Goal: Information Seeking & Learning: Find specific fact

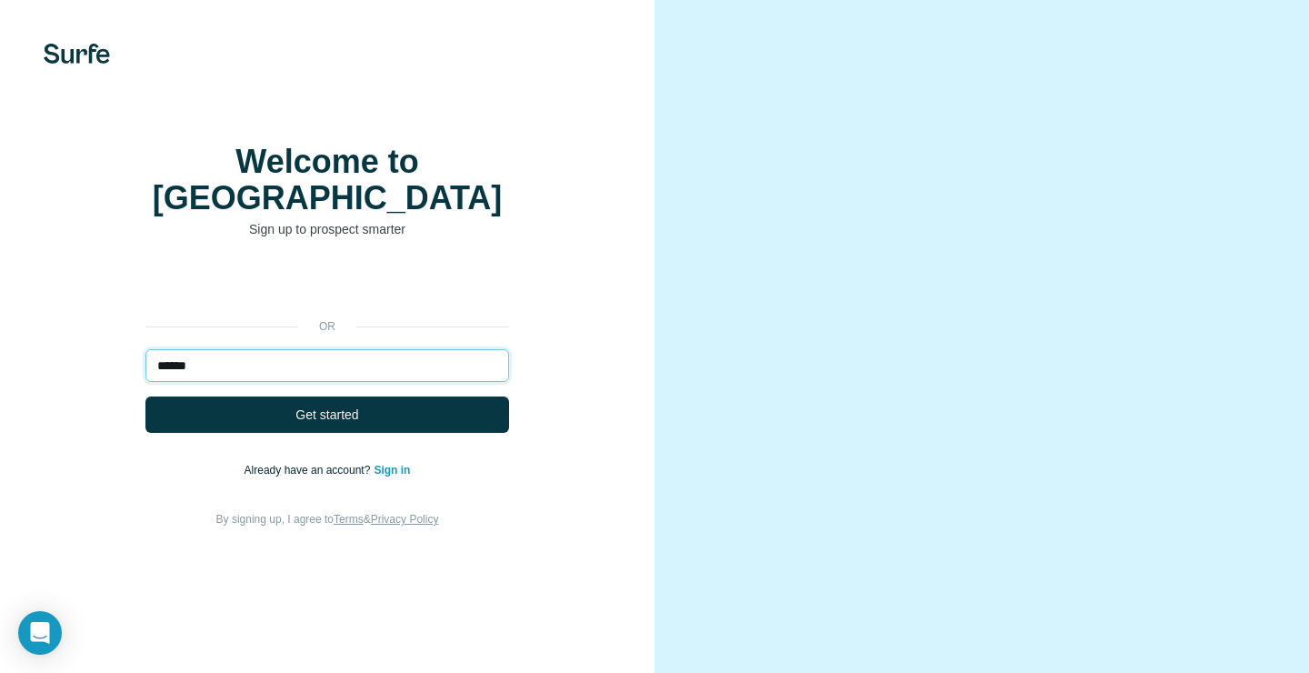
click at [246, 368] on input "******" at bounding box center [327, 365] width 364 height 33
type input "**********"
click at [298, 440] on div "**********" at bounding box center [327, 398] width 582 height 262
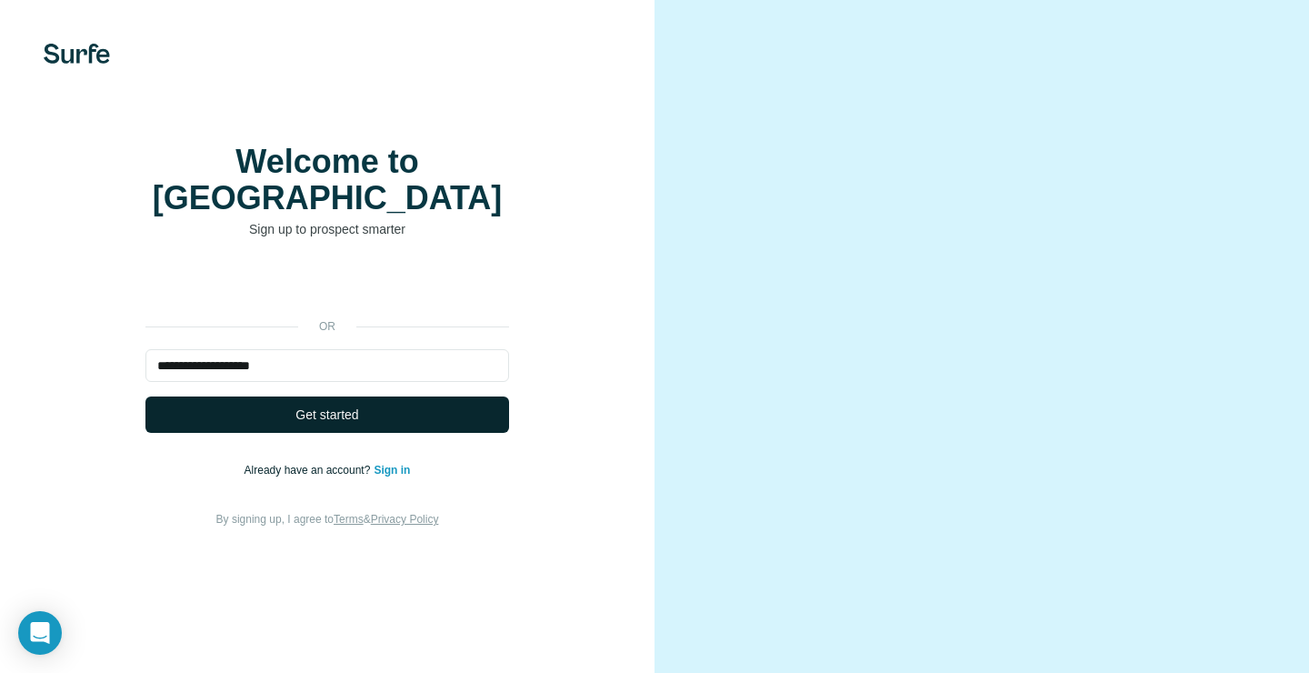
click at [298, 420] on span "Get started" at bounding box center [326, 414] width 63 height 18
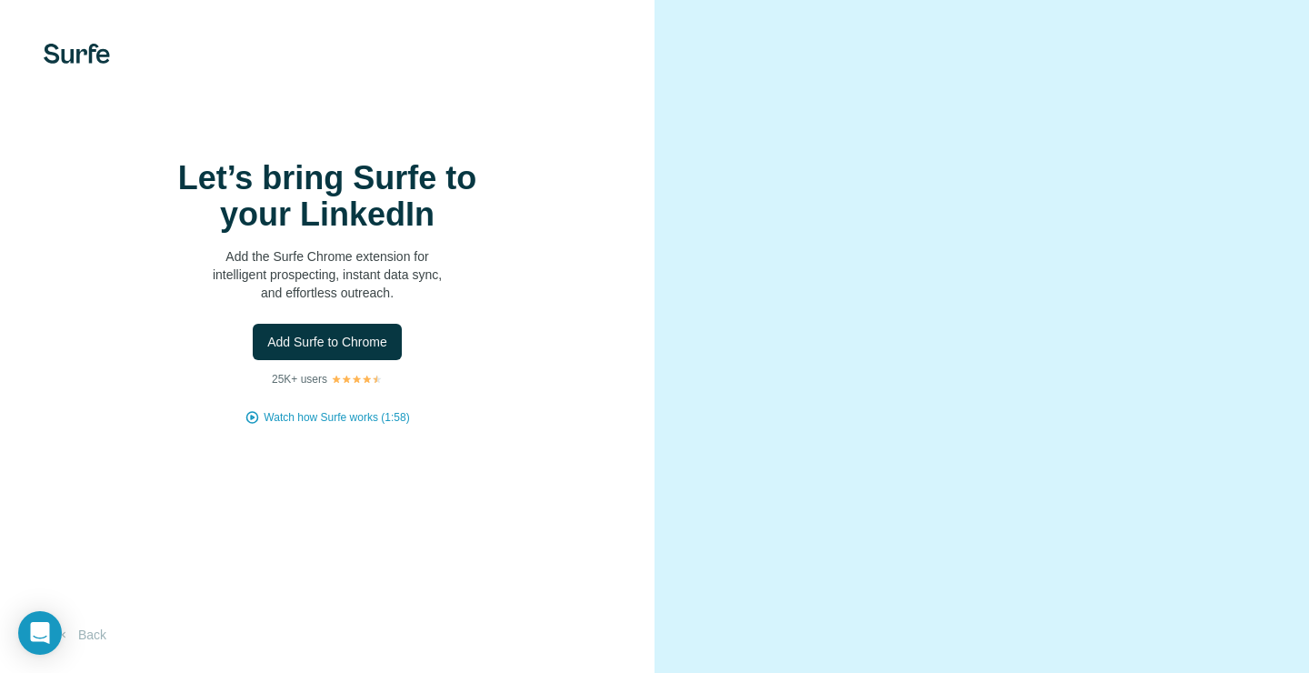
click at [1247, 35] on div at bounding box center [982, 336] width 655 height 673
click at [370, 351] on span "Add Surfe to Chrome" at bounding box center [327, 342] width 120 height 18
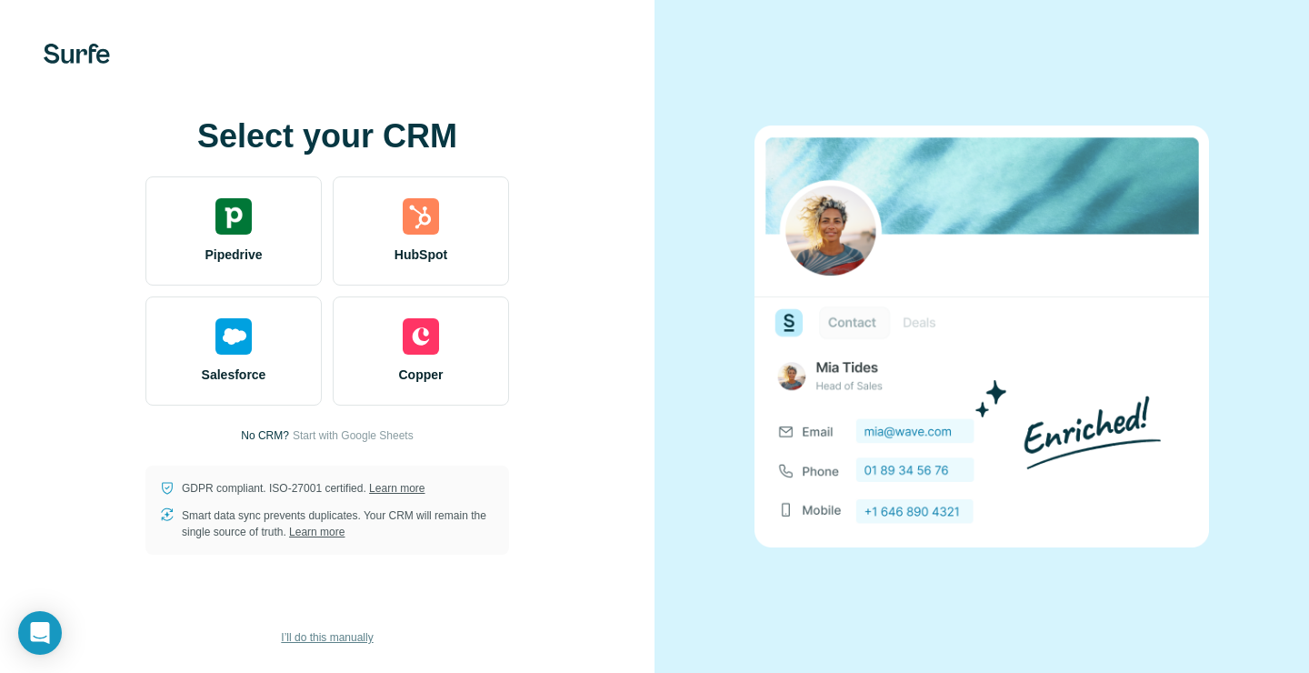
click at [322, 643] on span "I’ll do this manually" at bounding box center [327, 637] width 92 height 16
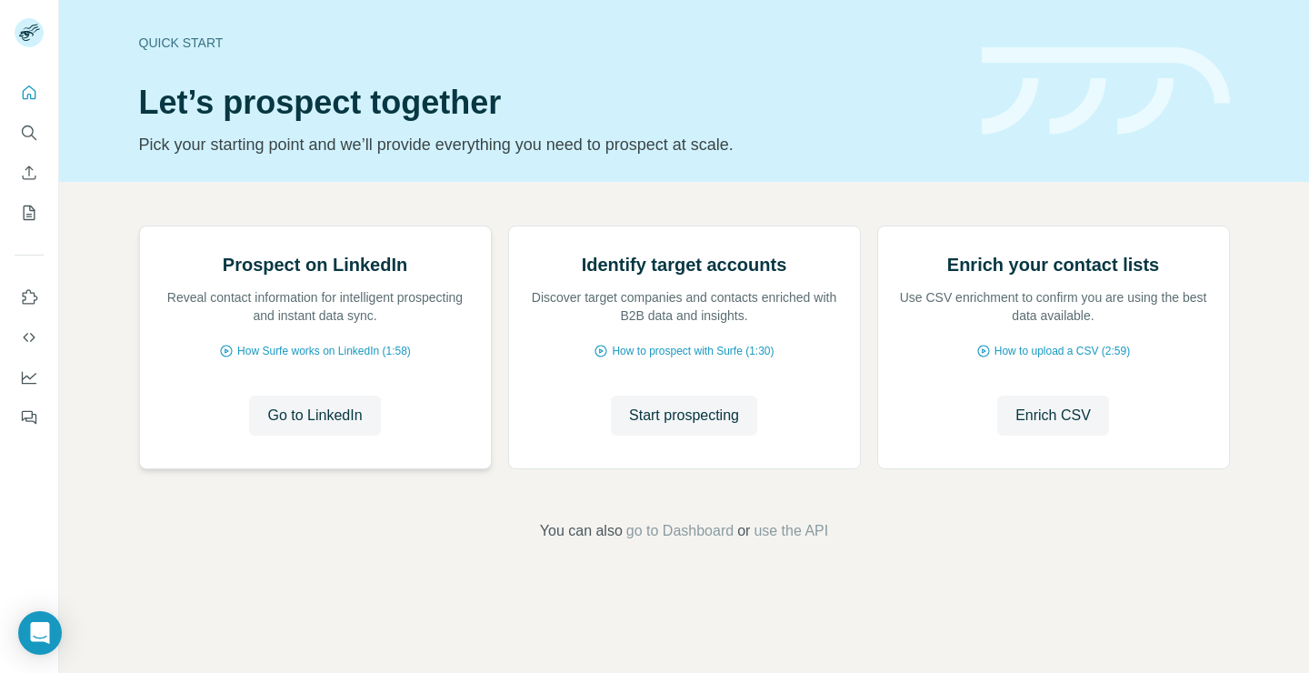
scroll to position [97, 0]
click at [250, 436] on button "Go to LinkedIn" at bounding box center [314, 415] width 131 height 40
click at [25, 122] on button "Search" at bounding box center [29, 132] width 29 height 33
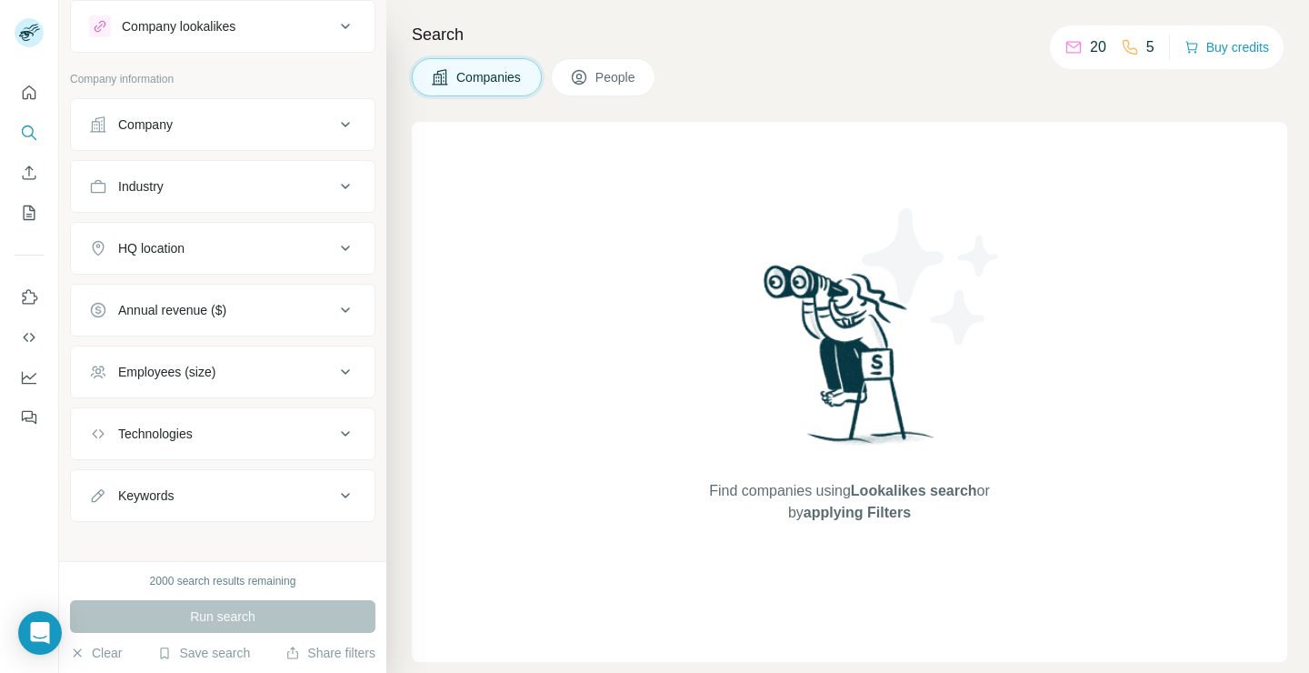
scroll to position [59, 0]
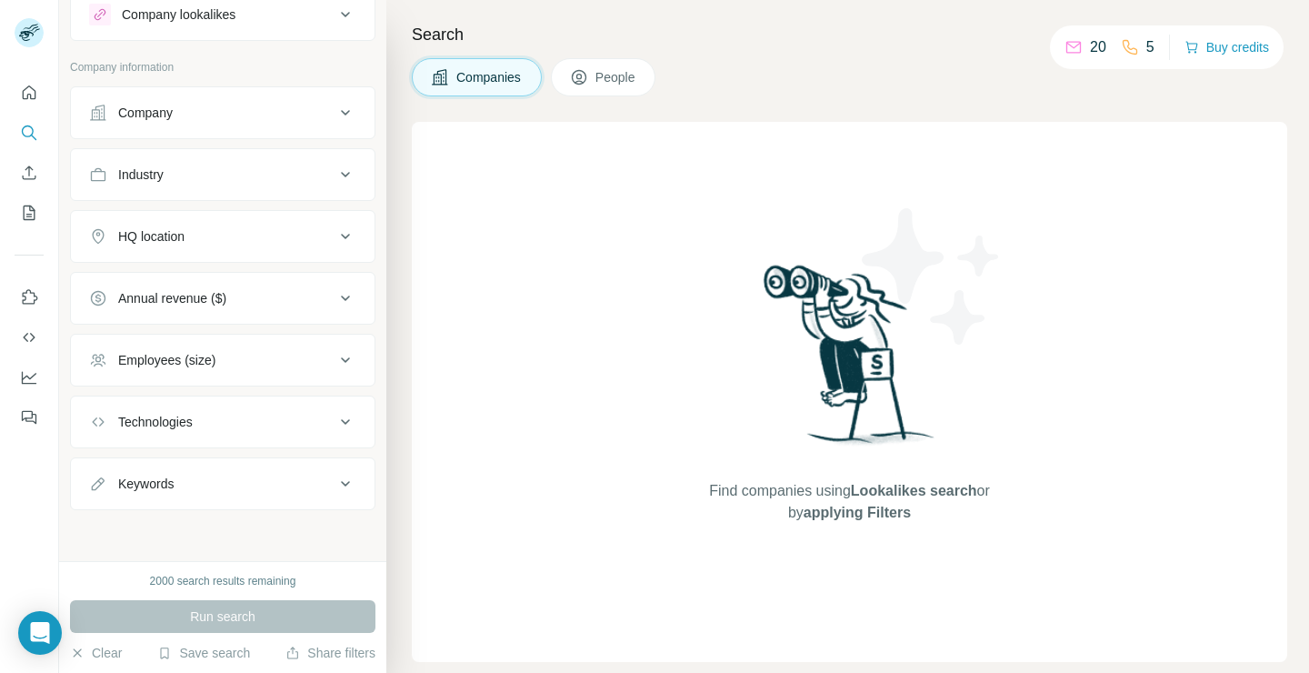
click at [205, 470] on button "Keywords" at bounding box center [223, 484] width 304 height 44
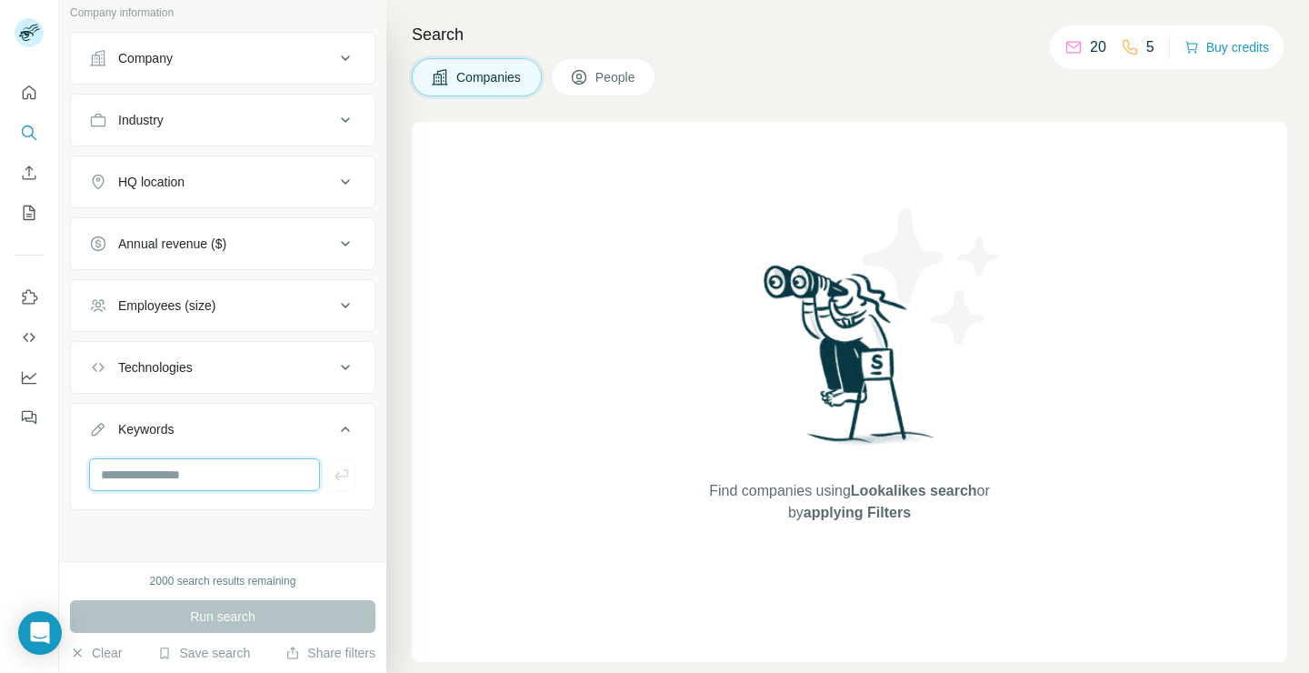
click at [202, 471] on input "text" at bounding box center [204, 474] width 231 height 33
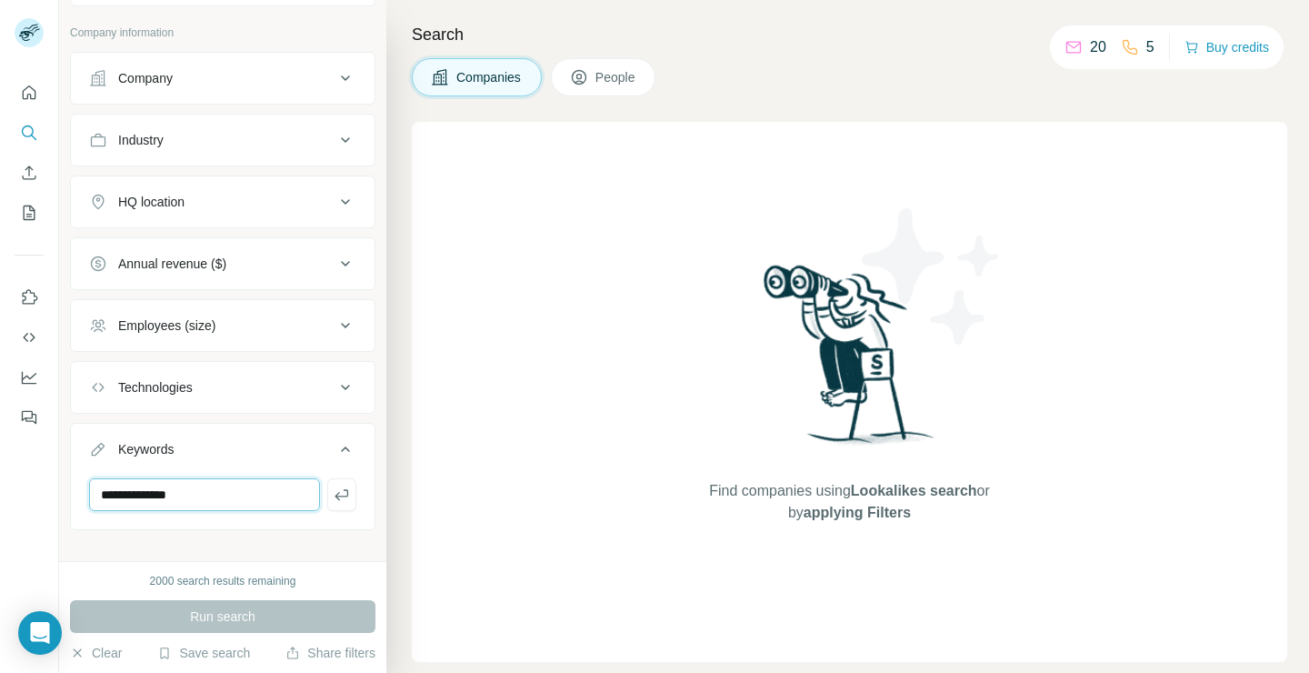
scroll to position [98, 0]
type input "**********"
click at [279, 199] on div "HQ location" at bounding box center [211, 197] width 245 height 18
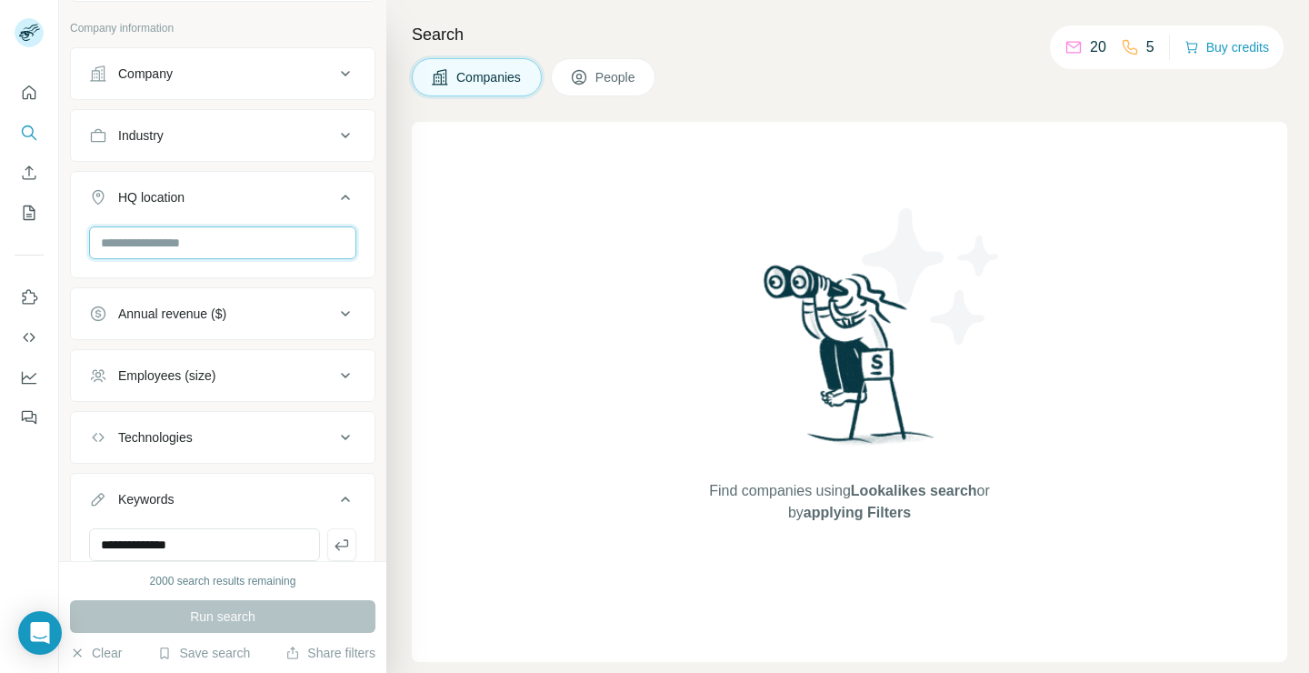
click at [242, 253] on input "text" at bounding box center [222, 242] width 267 height 33
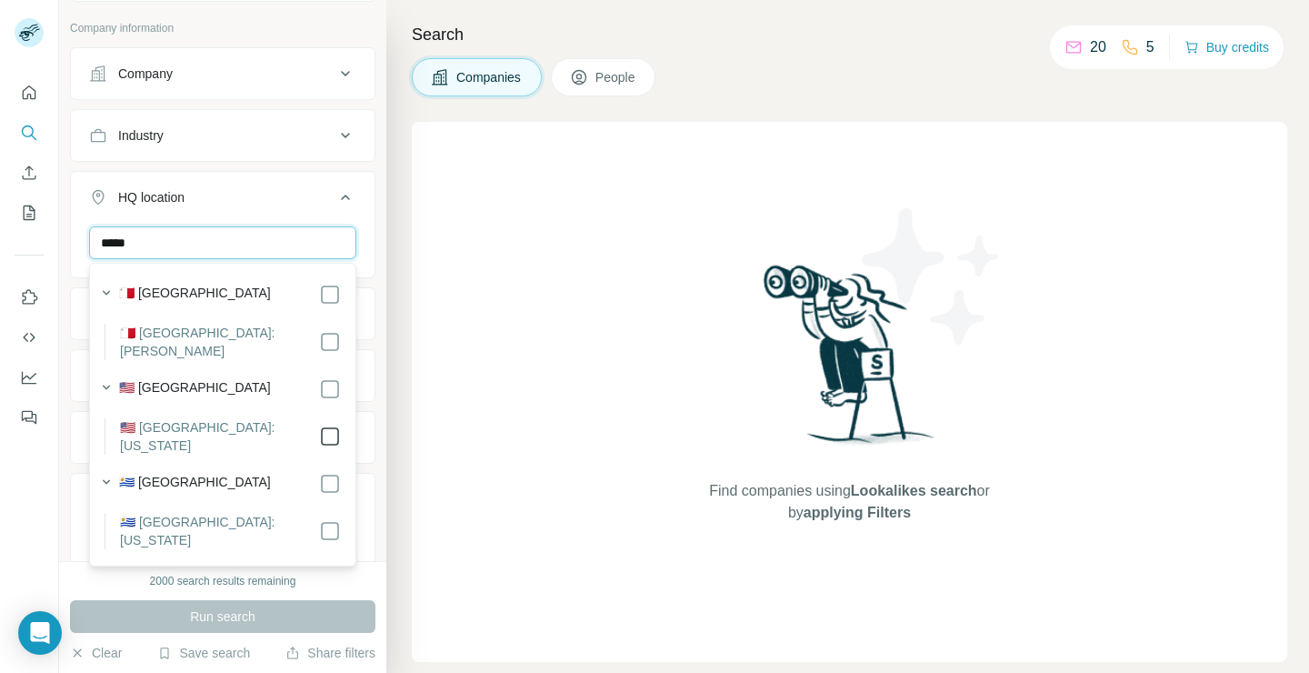
type input "*****"
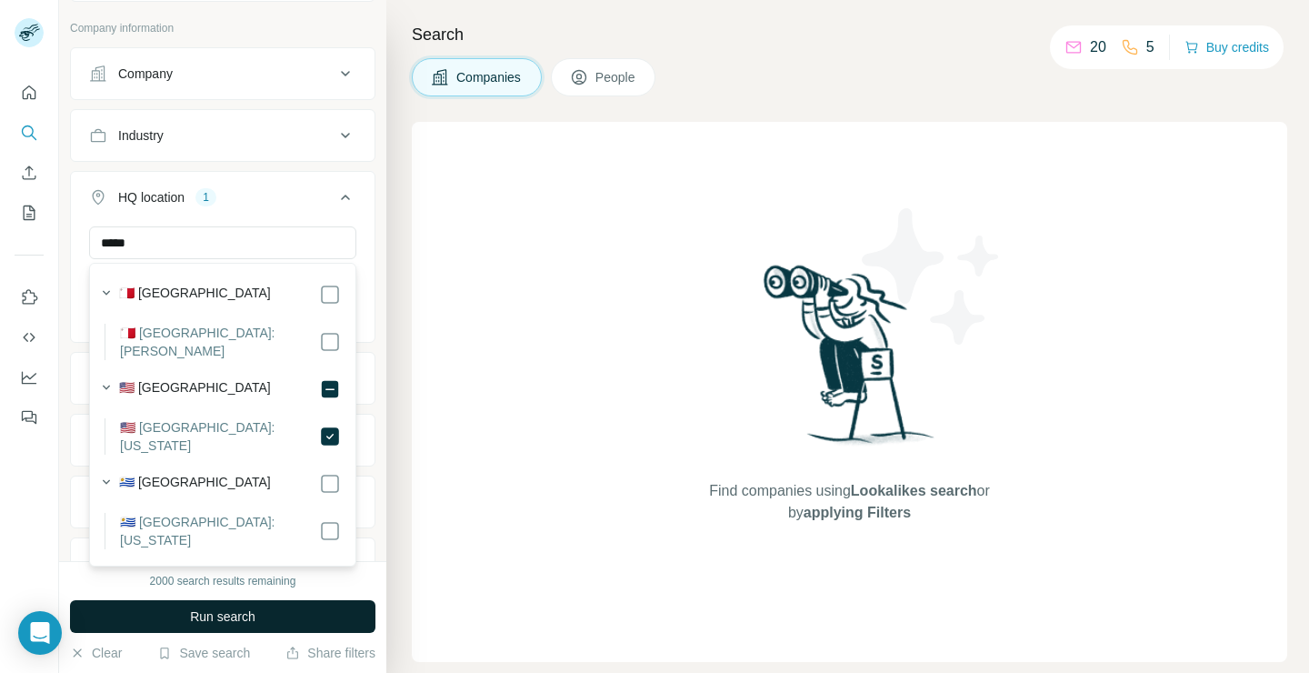
click at [263, 616] on button "Run search" at bounding box center [222, 616] width 305 height 33
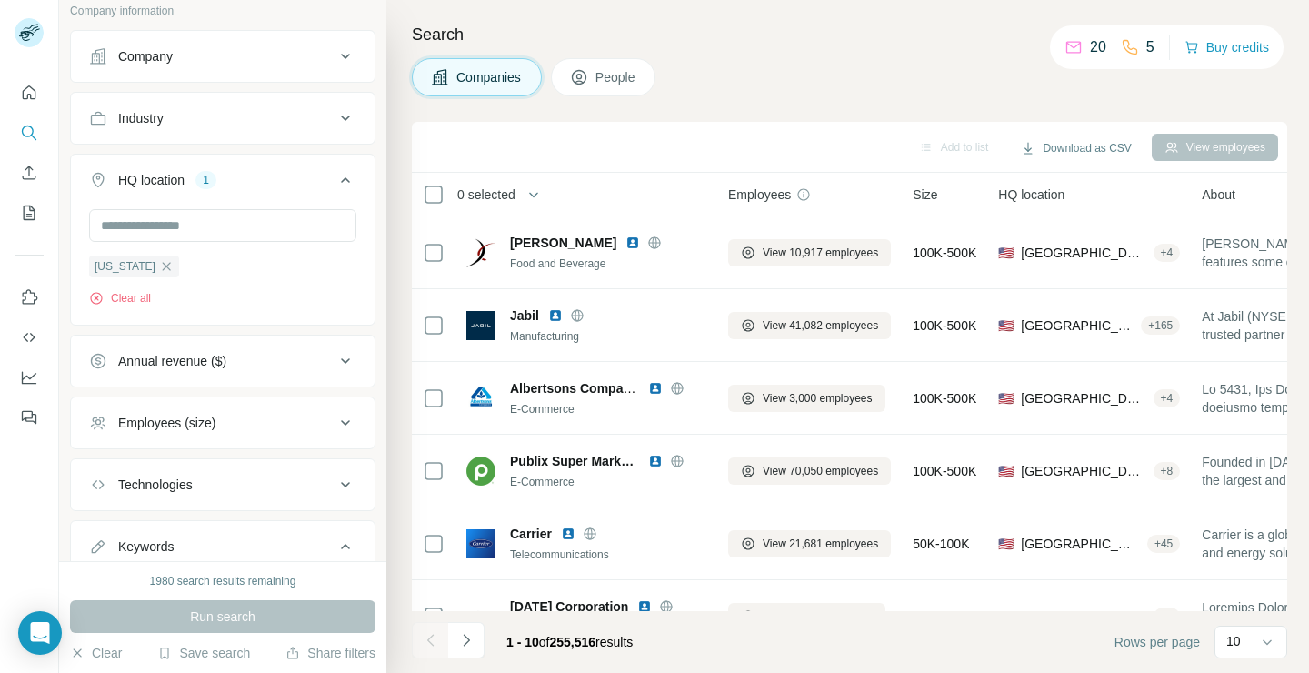
scroll to position [233, 0]
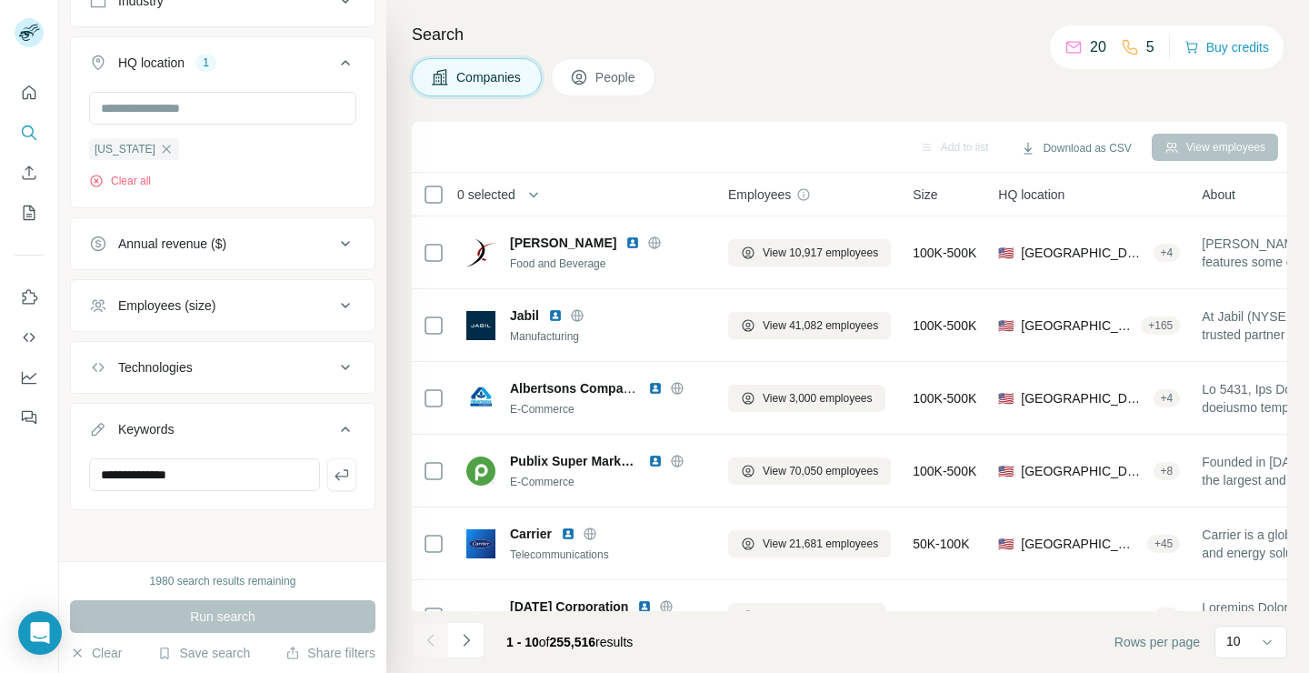
click at [587, 80] on icon at bounding box center [579, 77] width 18 height 18
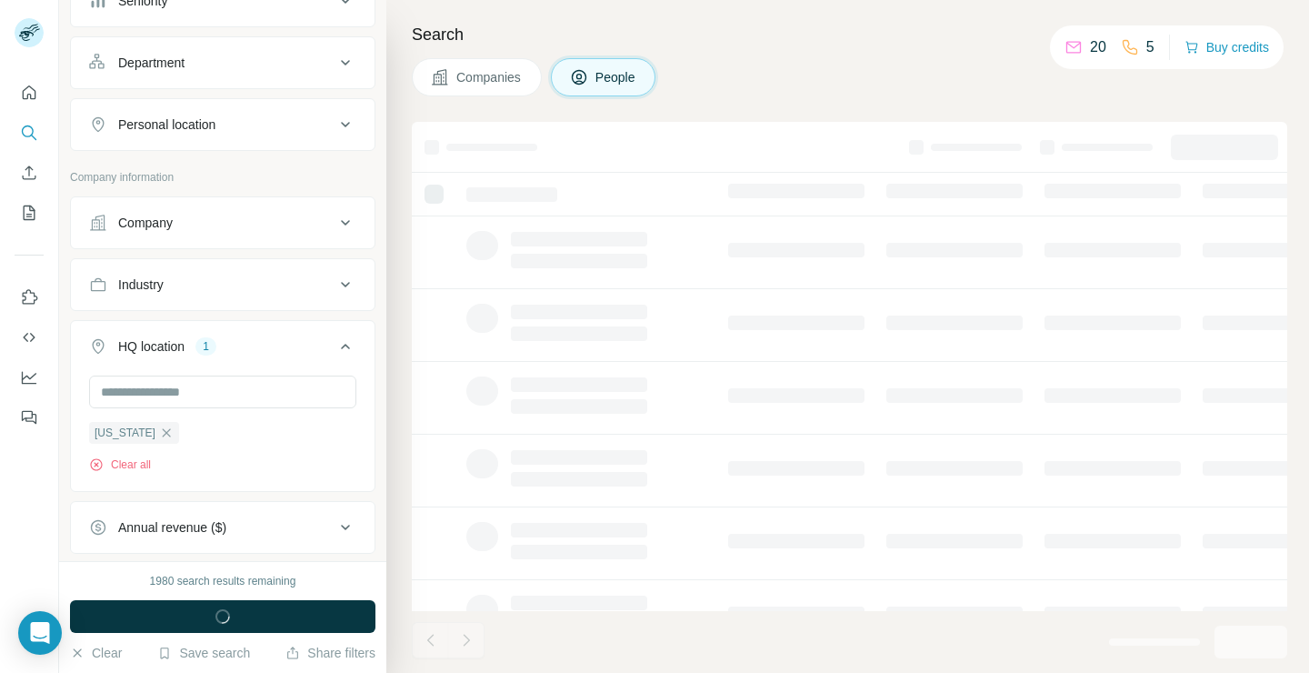
scroll to position [516, 0]
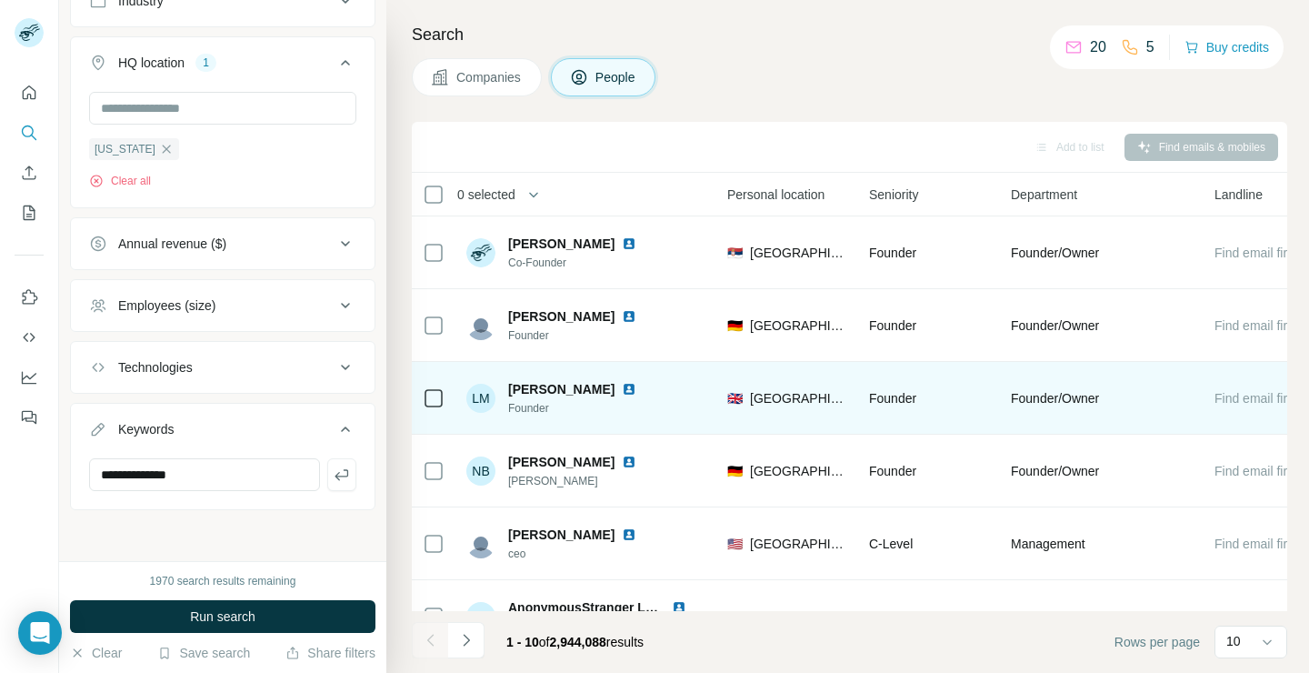
scroll to position [0, 626]
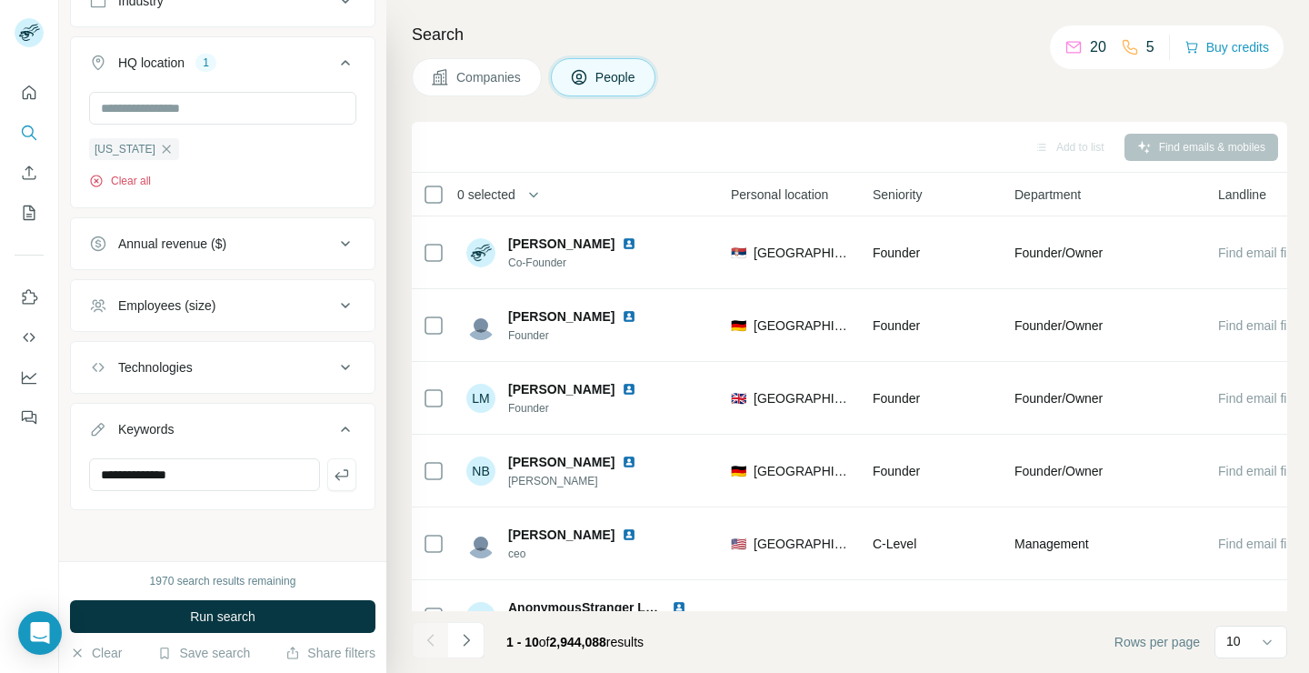
click at [132, 184] on button "Clear all" at bounding box center [120, 181] width 62 height 16
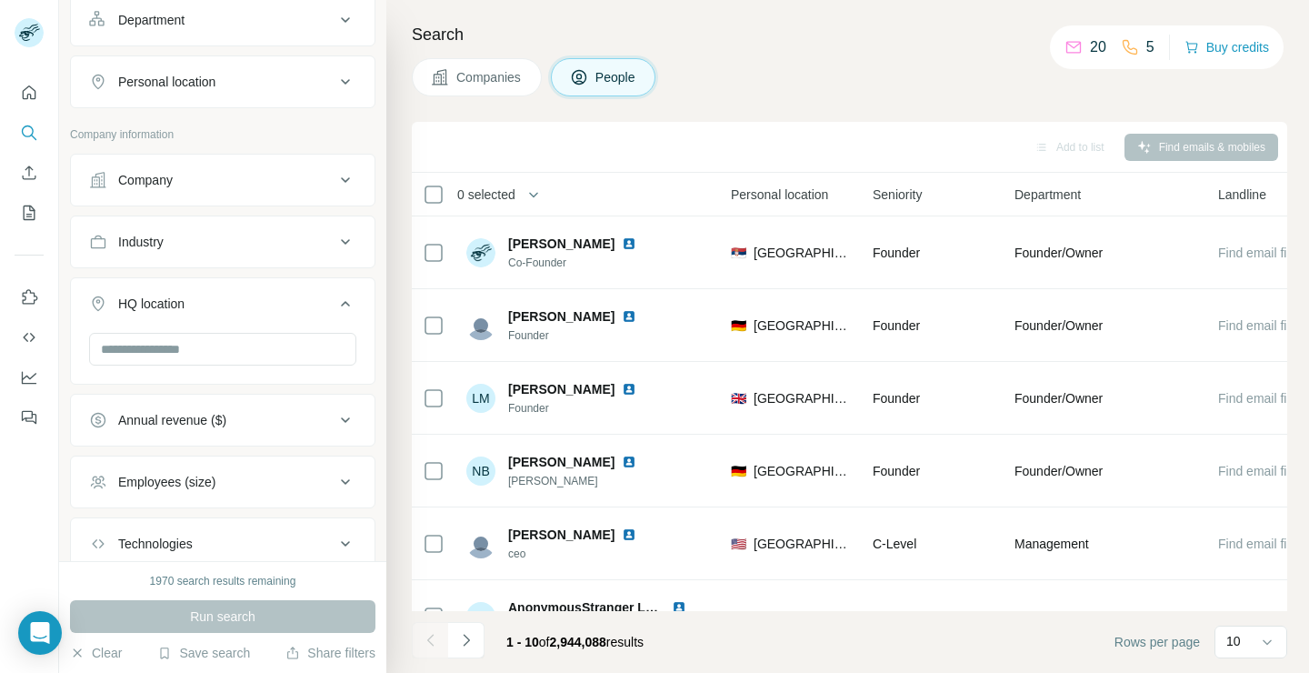
scroll to position [452, 0]
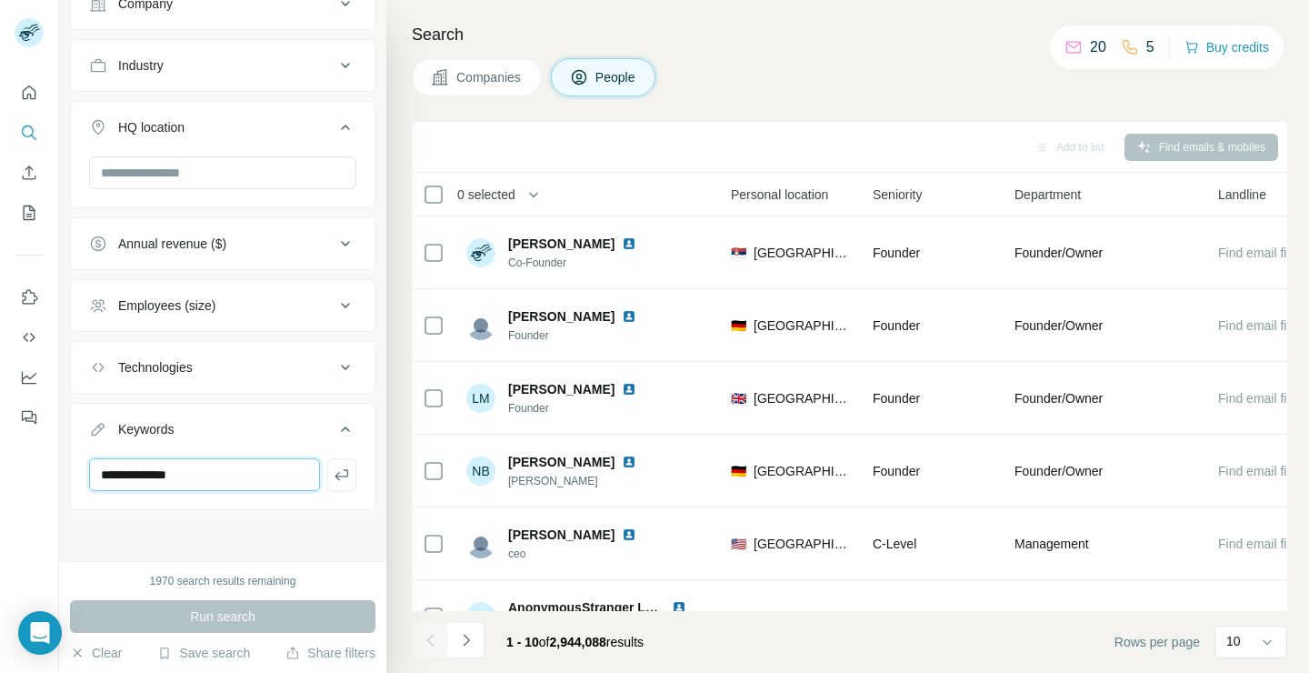
click at [164, 477] on input "**********" at bounding box center [204, 474] width 231 height 33
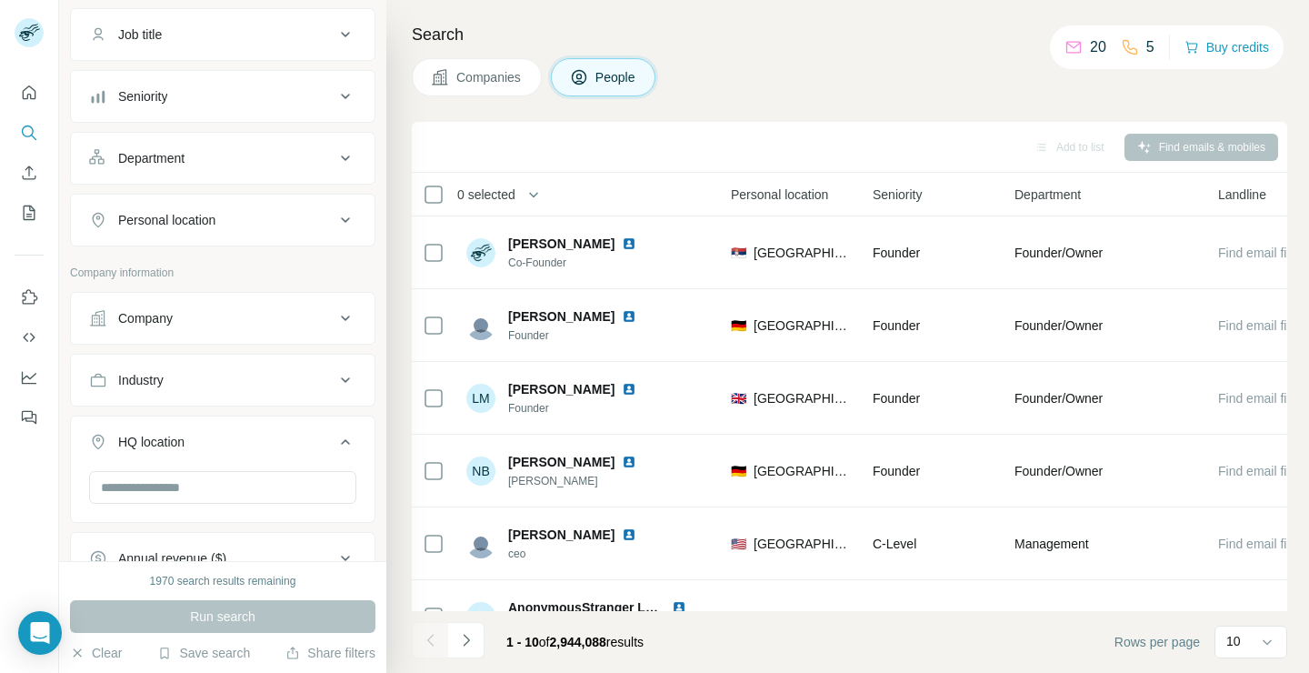
scroll to position [0, 0]
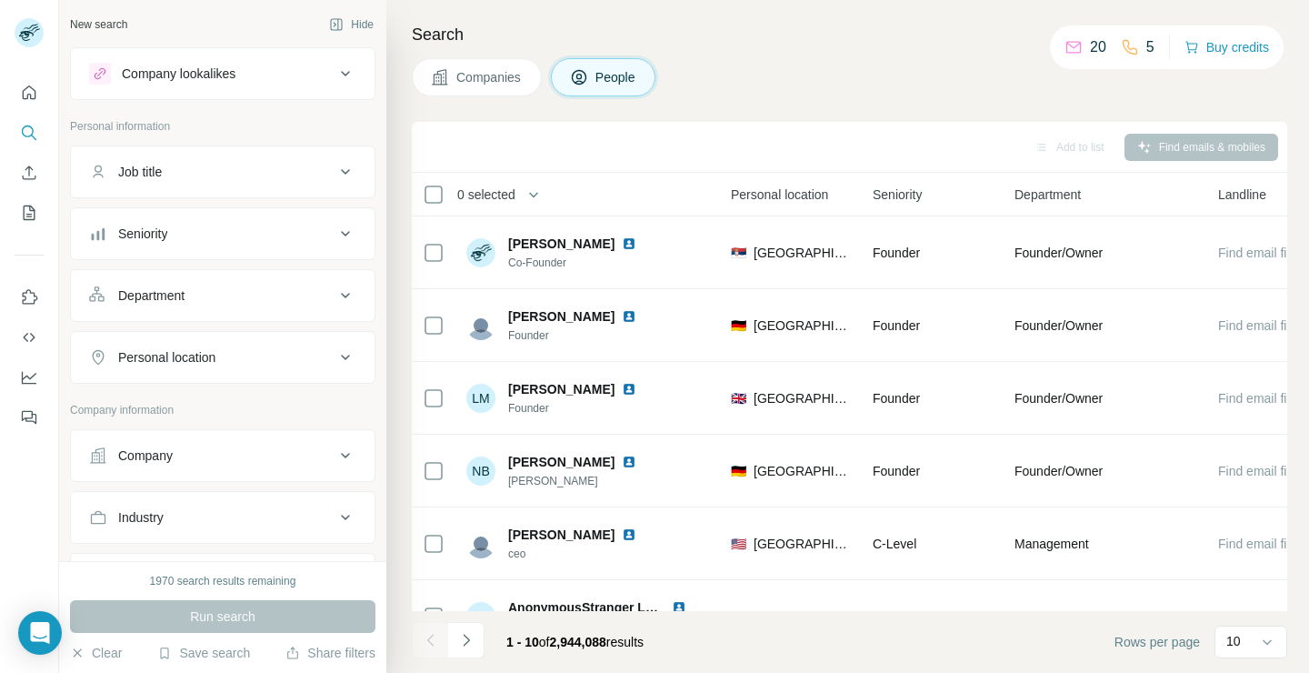
click at [237, 195] on div "Job title" at bounding box center [222, 171] width 305 height 53
click at [237, 168] on div "Job title" at bounding box center [211, 172] width 245 height 18
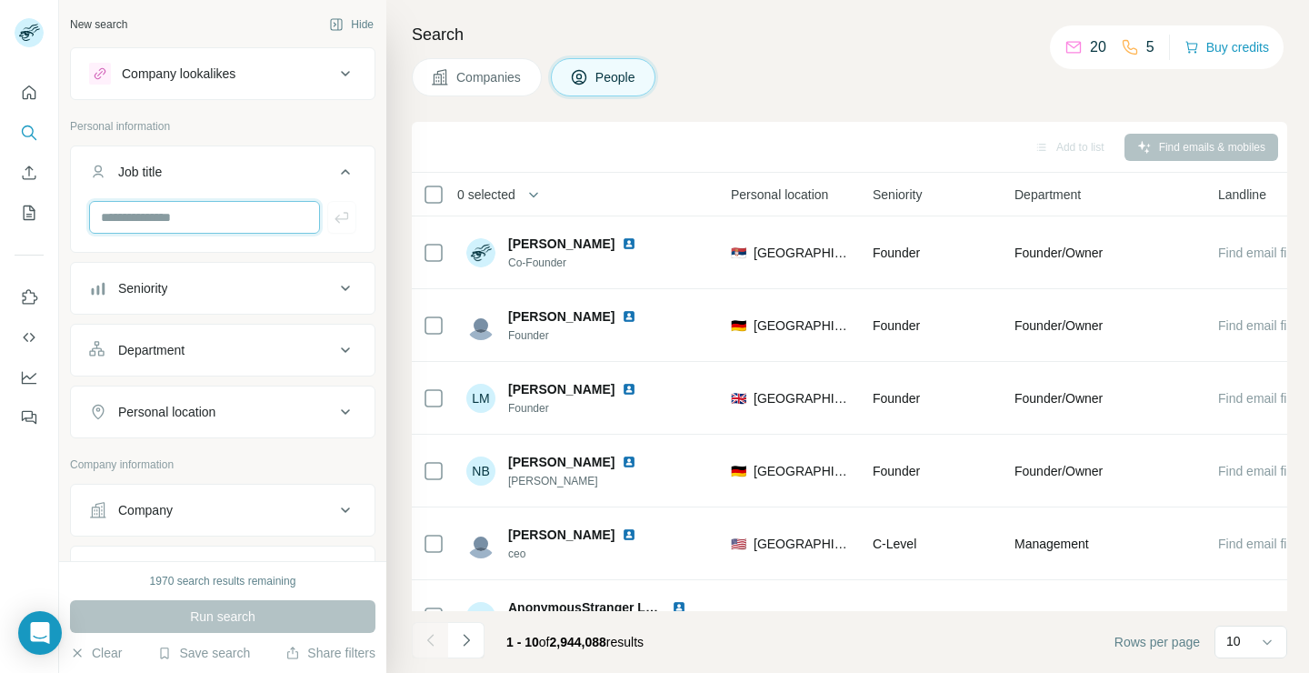
click at [225, 225] on input "text" at bounding box center [204, 217] width 231 height 33
type input "**********"
click at [254, 282] on div "Seniority" at bounding box center [211, 288] width 245 height 18
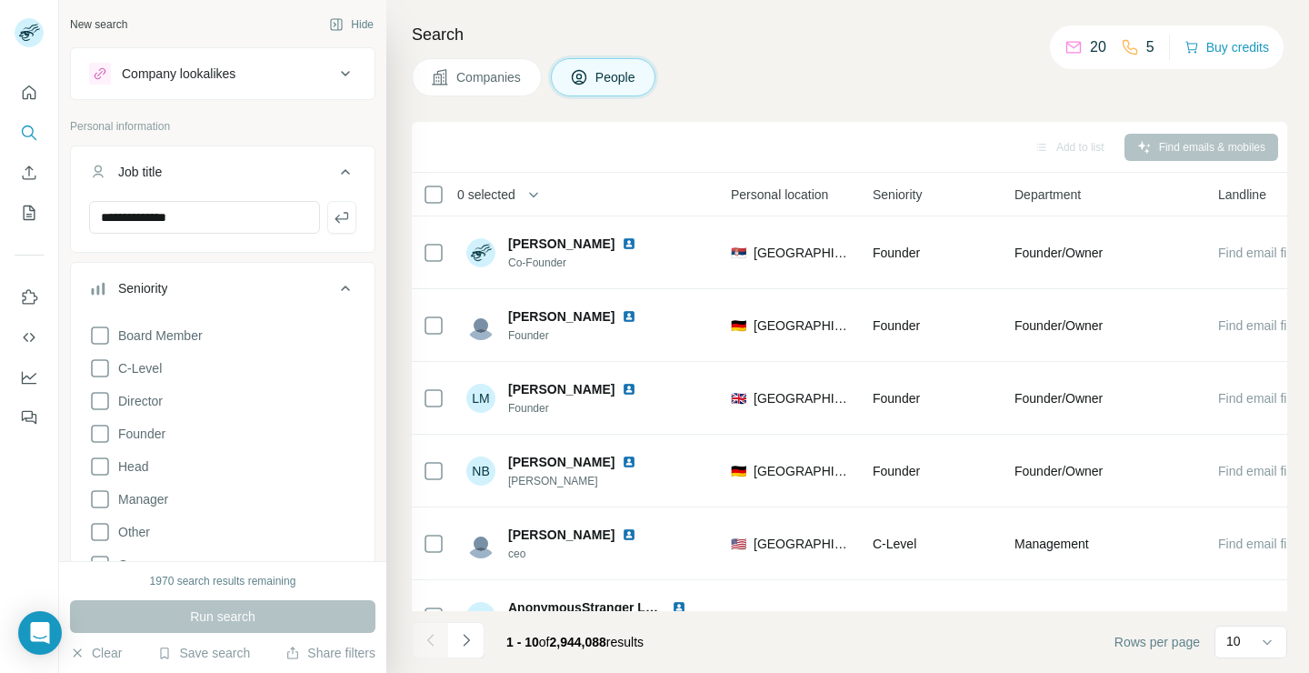
click at [254, 282] on div "Seniority" at bounding box center [211, 288] width 245 height 18
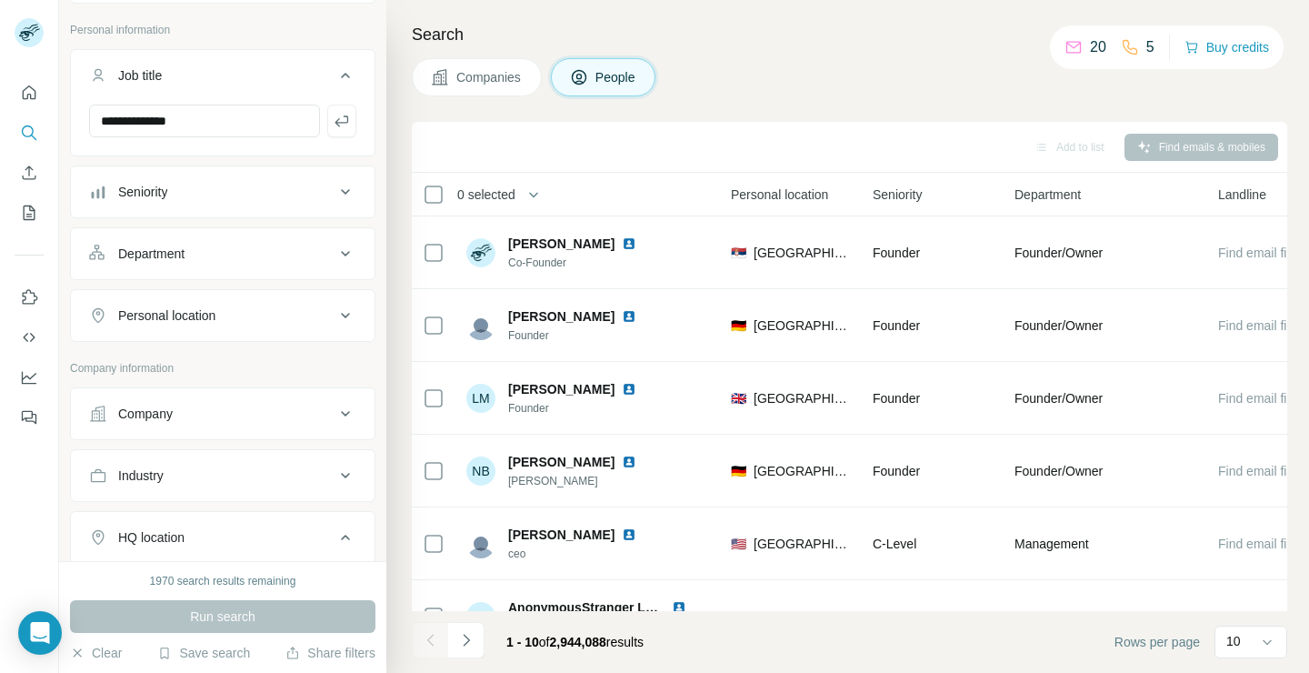
scroll to position [98, 0]
click at [246, 241] on button "Department" at bounding box center [223, 252] width 304 height 44
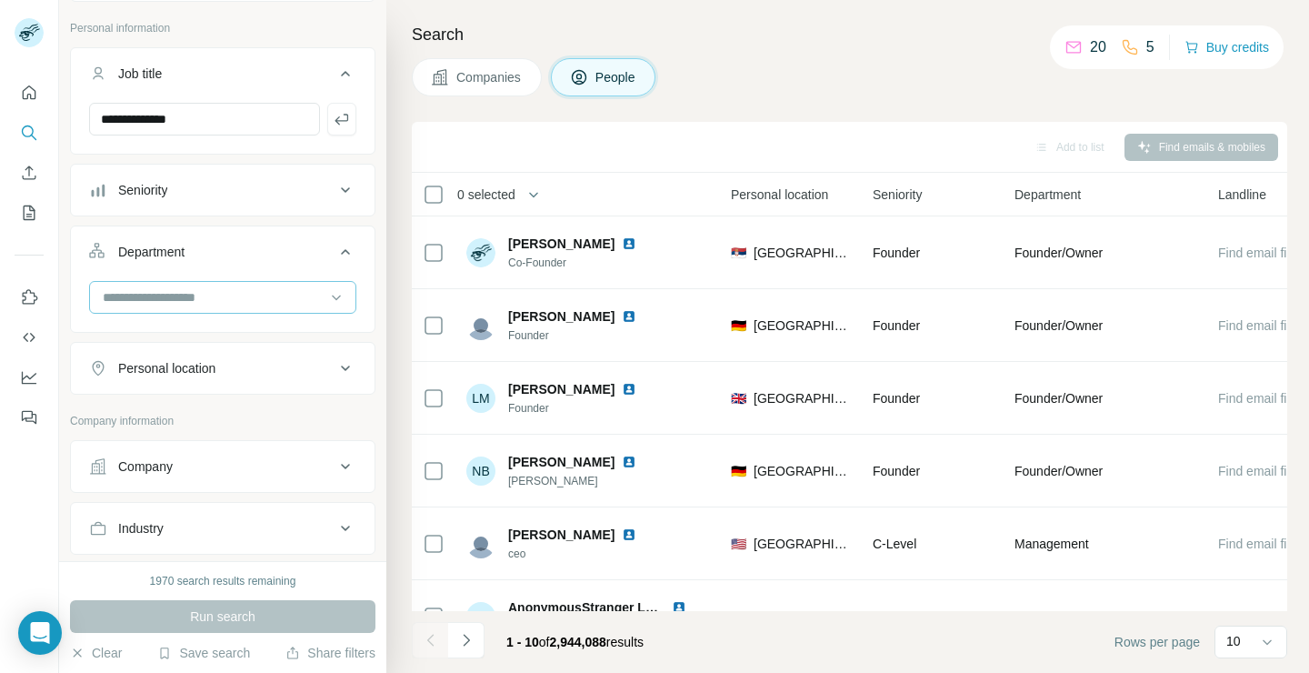
click at [269, 295] on input at bounding box center [213, 297] width 225 height 20
click at [255, 257] on div "Department" at bounding box center [211, 252] width 245 height 18
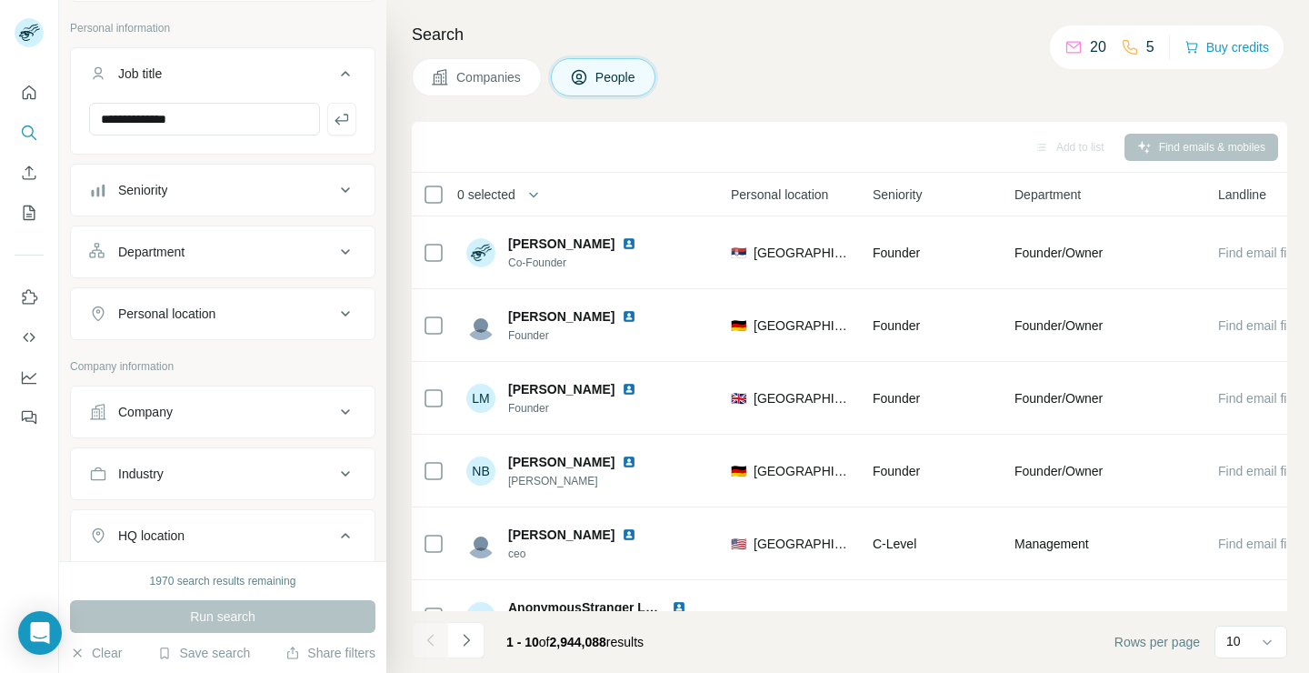
click at [253, 315] on div "Personal location" at bounding box center [211, 314] width 245 height 18
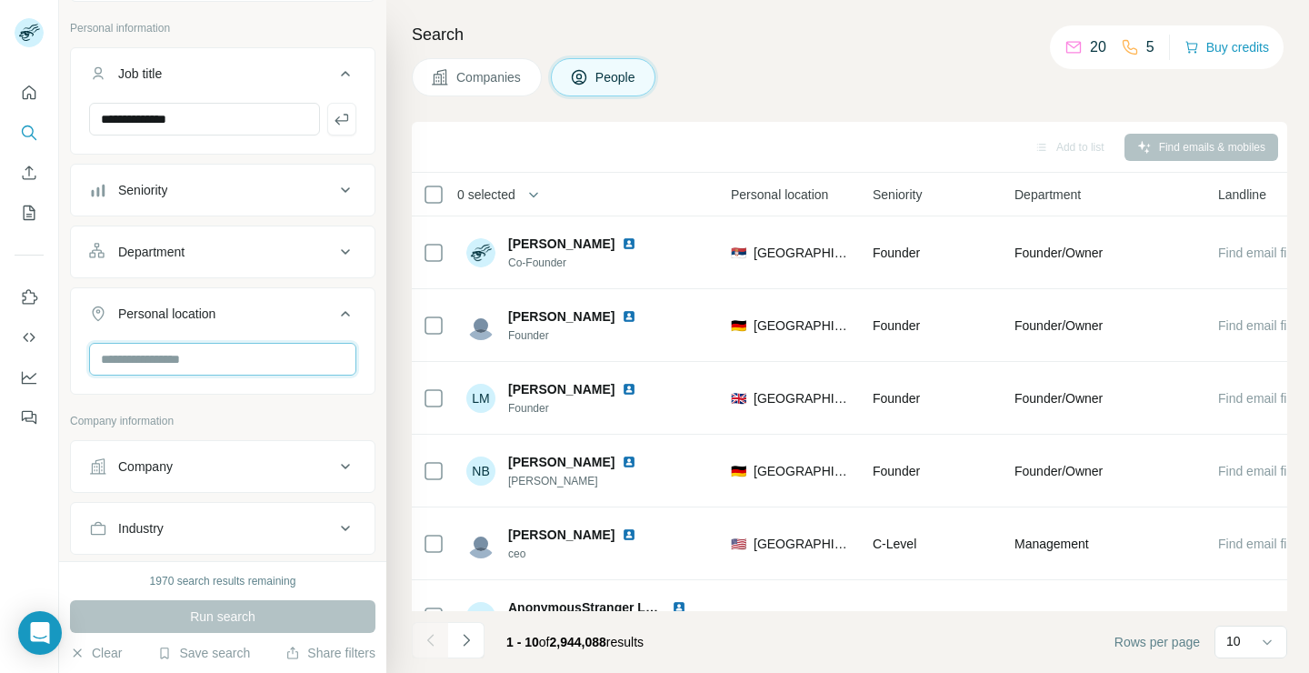
click at [205, 353] on input "text" at bounding box center [222, 359] width 267 height 33
click at [225, 362] on input "*******" at bounding box center [222, 359] width 267 height 33
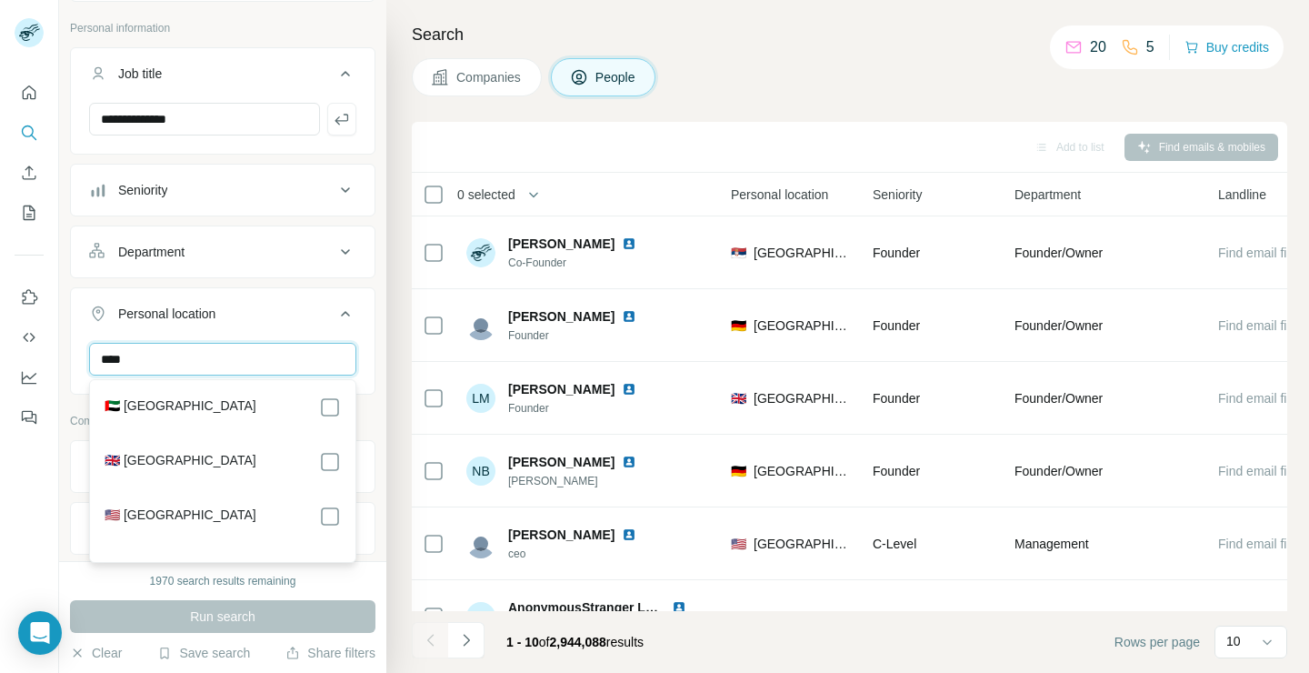
type input "****"
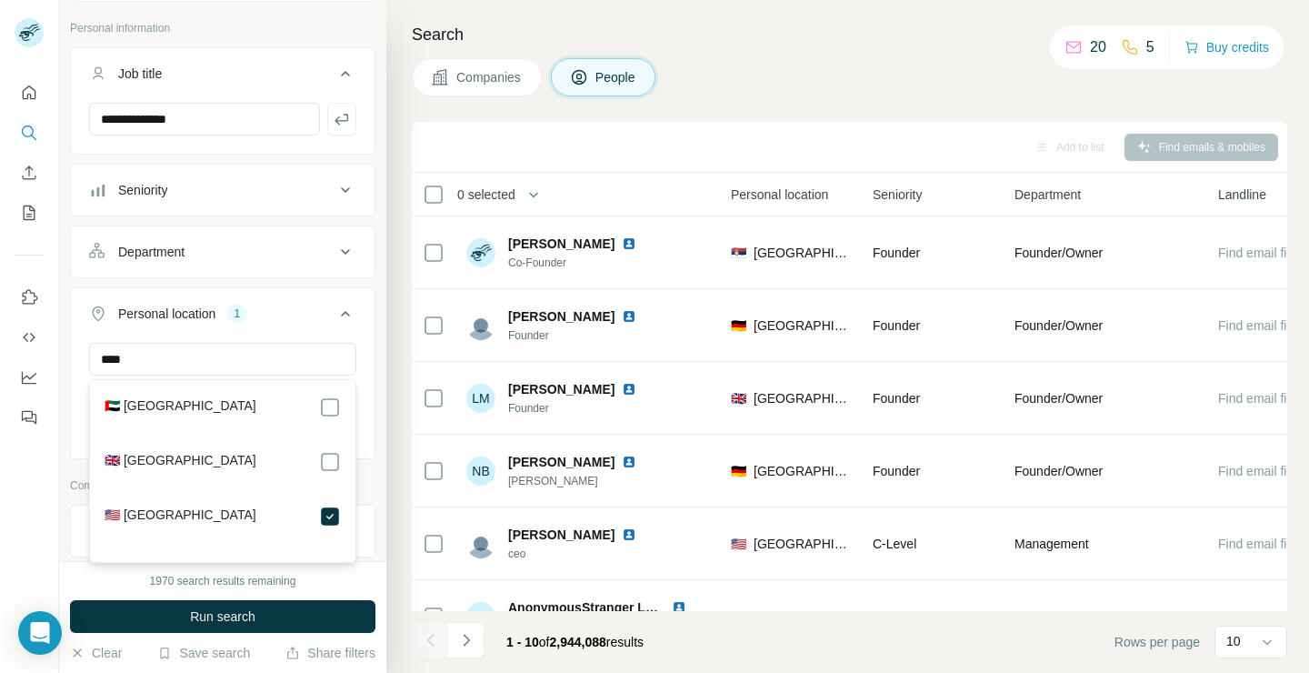
click at [267, 310] on div "Personal location 1" at bounding box center [211, 314] width 245 height 18
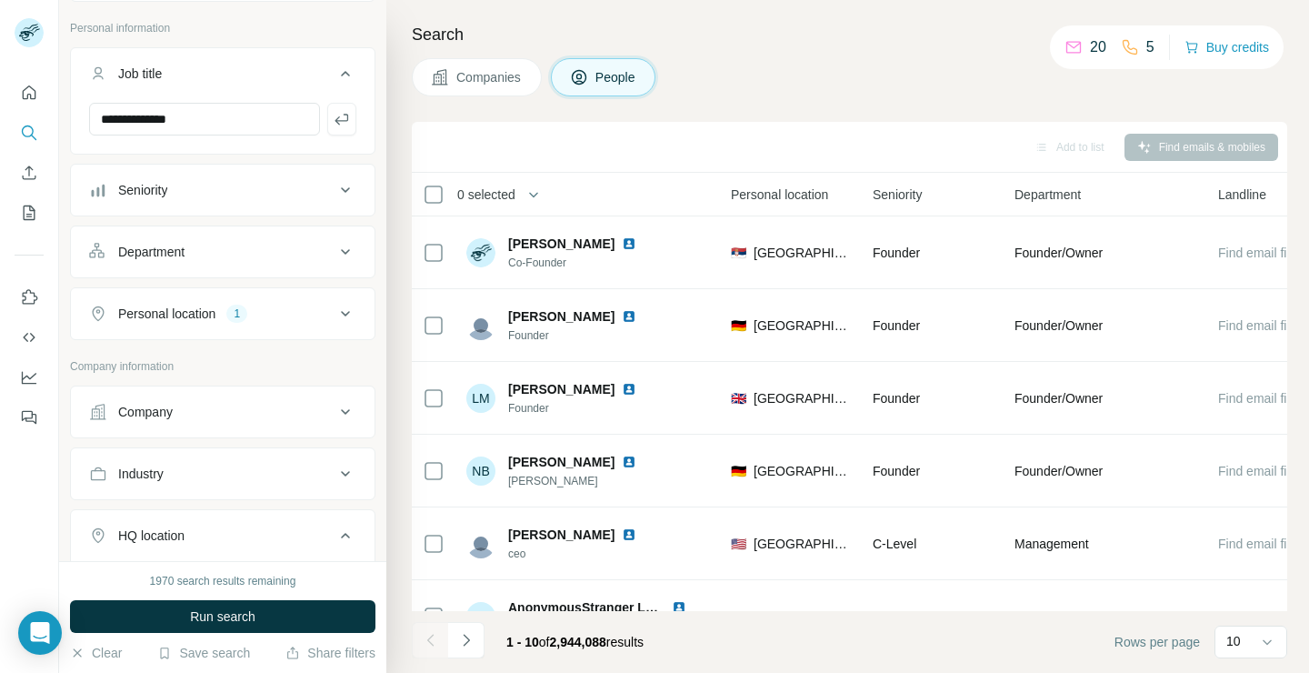
click at [267, 310] on div "Personal location 1" at bounding box center [211, 314] width 245 height 18
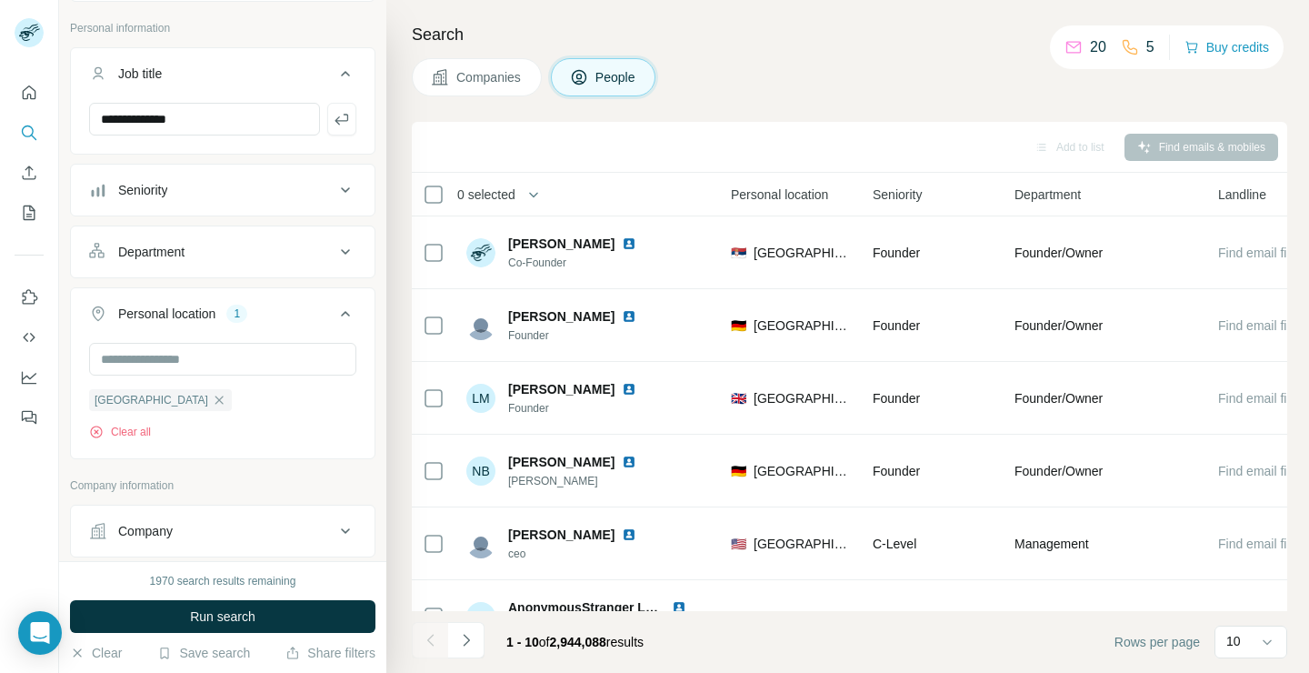
click at [267, 310] on div "Personal location 1" at bounding box center [211, 314] width 245 height 18
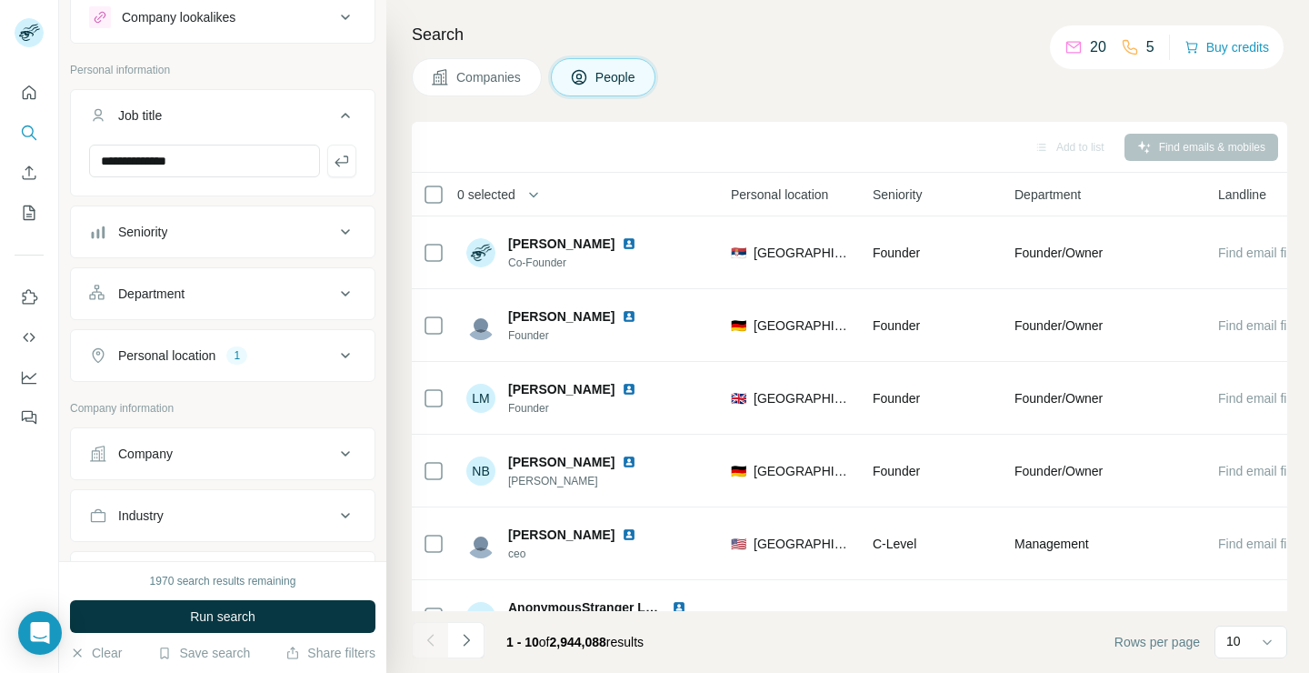
scroll to position [58, 0]
click at [221, 226] on div "Seniority" at bounding box center [211, 230] width 245 height 18
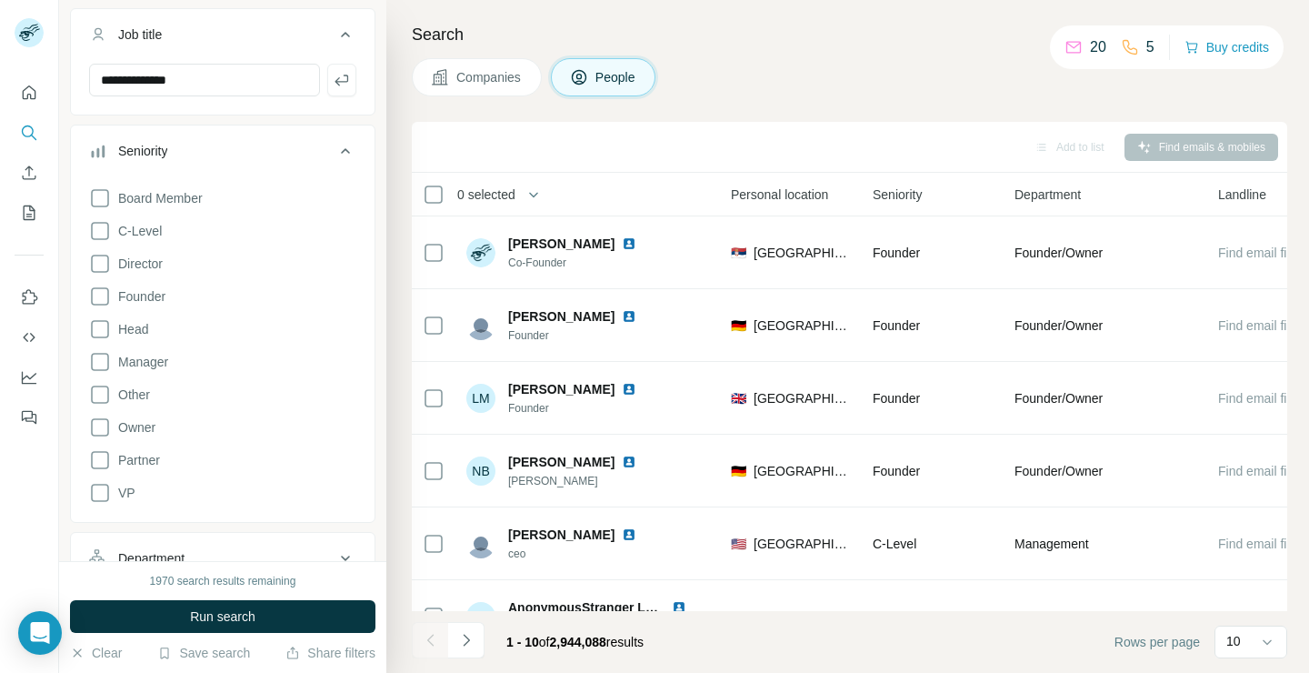
scroll to position [141, 0]
click at [102, 485] on icon at bounding box center [100, 489] width 22 height 22
click at [100, 456] on icon at bounding box center [100, 457] width 22 height 22
click at [99, 429] on icon at bounding box center [100, 424] width 22 height 22
click at [98, 353] on icon at bounding box center [100, 358] width 22 height 22
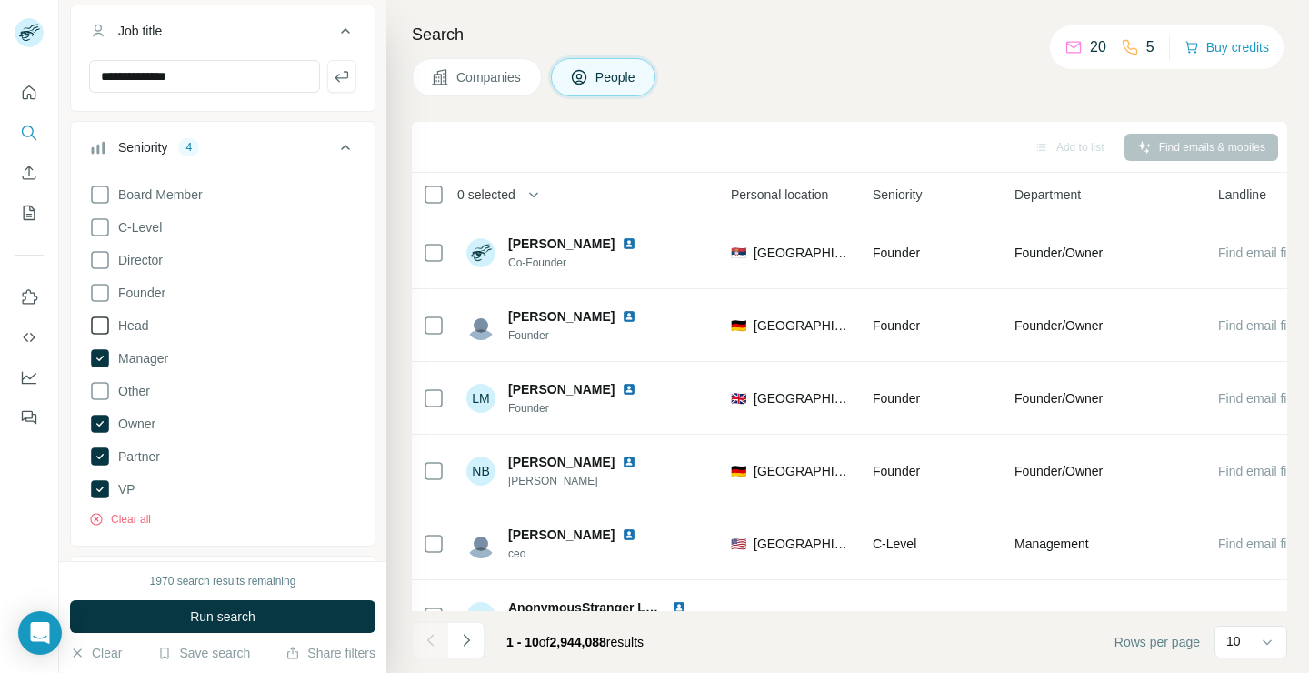
click at [98, 324] on icon at bounding box center [100, 326] width 22 height 22
click at [100, 276] on div "Board Member C-Level Director Founder Head Manager Other Owner Partner VP Clear…" at bounding box center [222, 351] width 267 height 351
click at [98, 262] on icon at bounding box center [100, 260] width 22 height 22
click at [98, 296] on icon at bounding box center [100, 293] width 22 height 22
click at [98, 229] on icon at bounding box center [100, 227] width 22 height 22
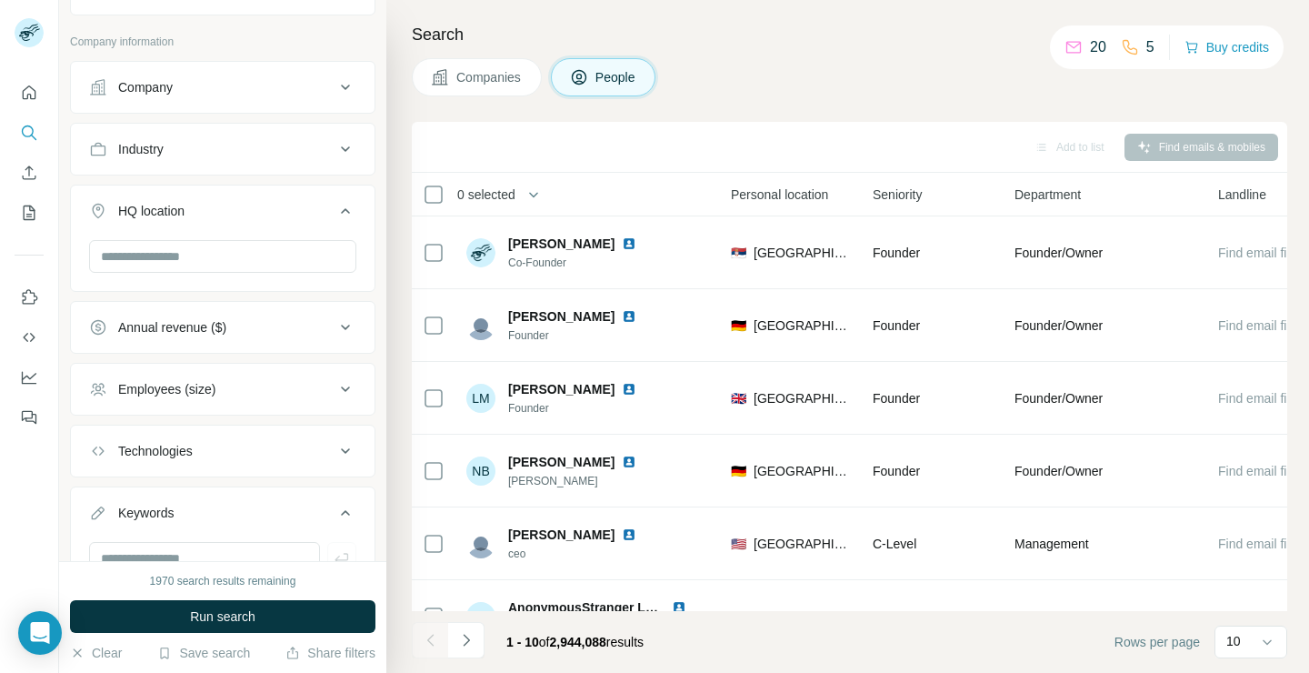
scroll to position [811, 0]
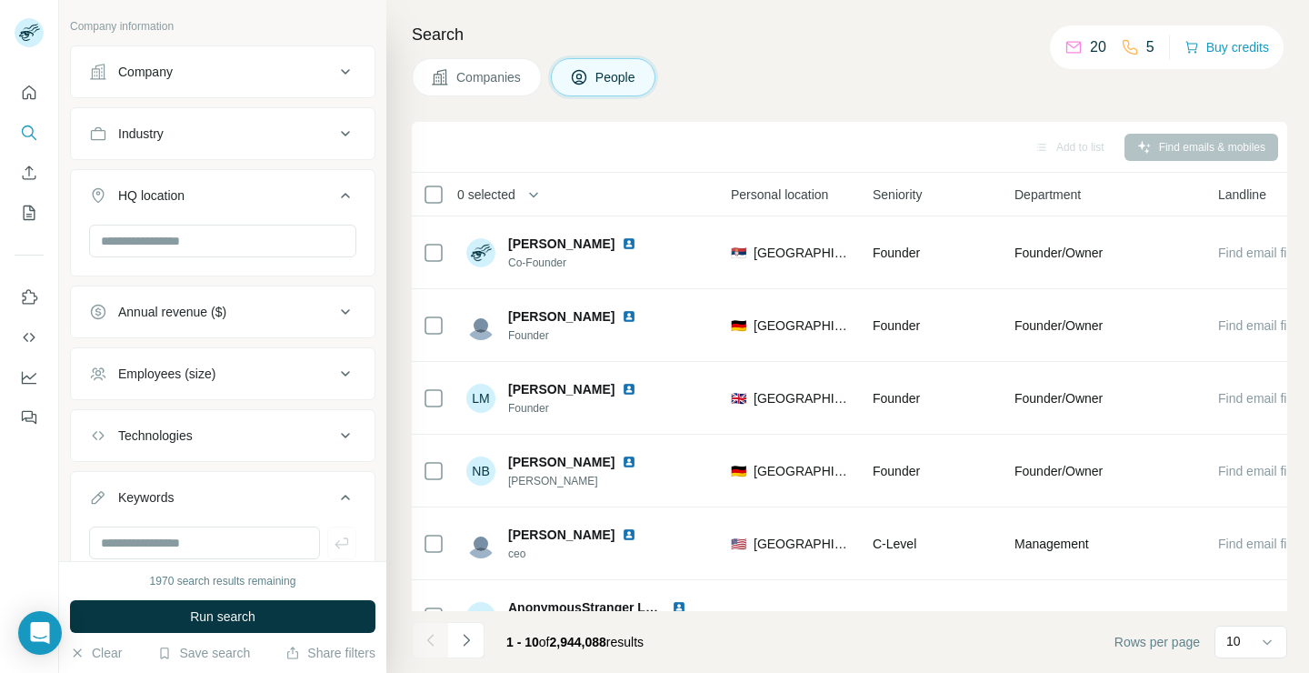
click at [318, 132] on div "Industry" at bounding box center [211, 134] width 245 height 18
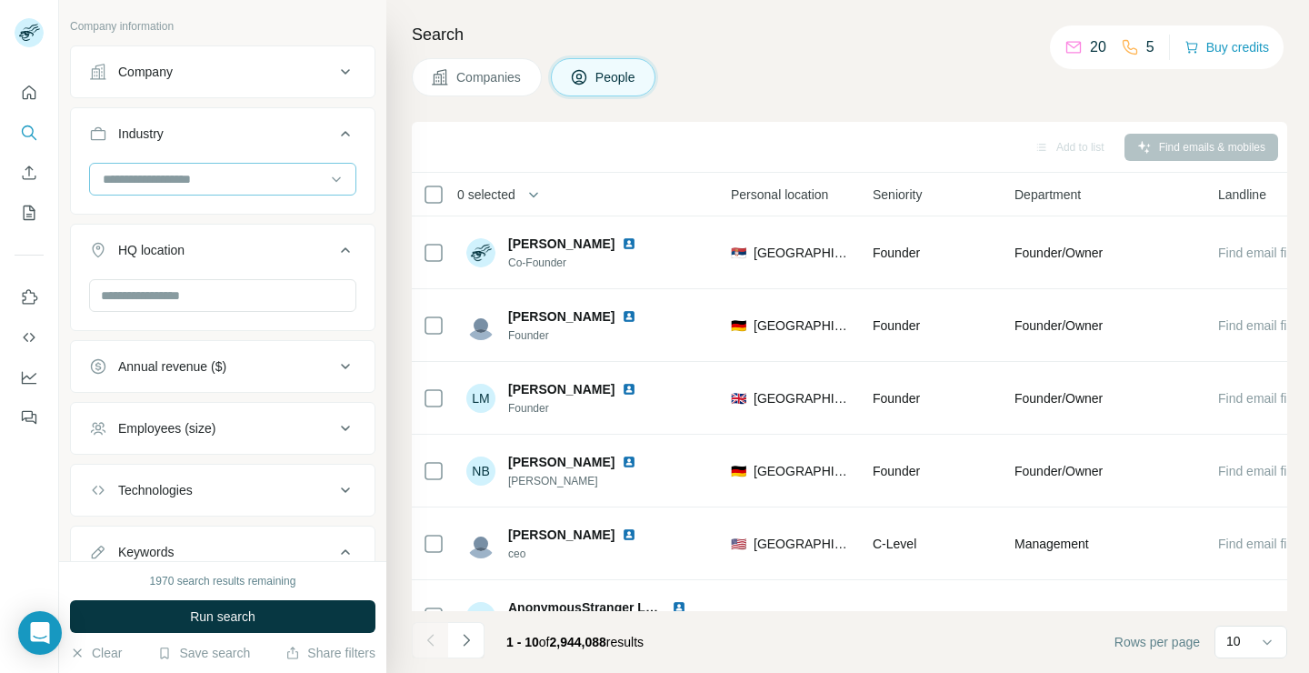
click at [230, 192] on div at bounding box center [213, 179] width 225 height 31
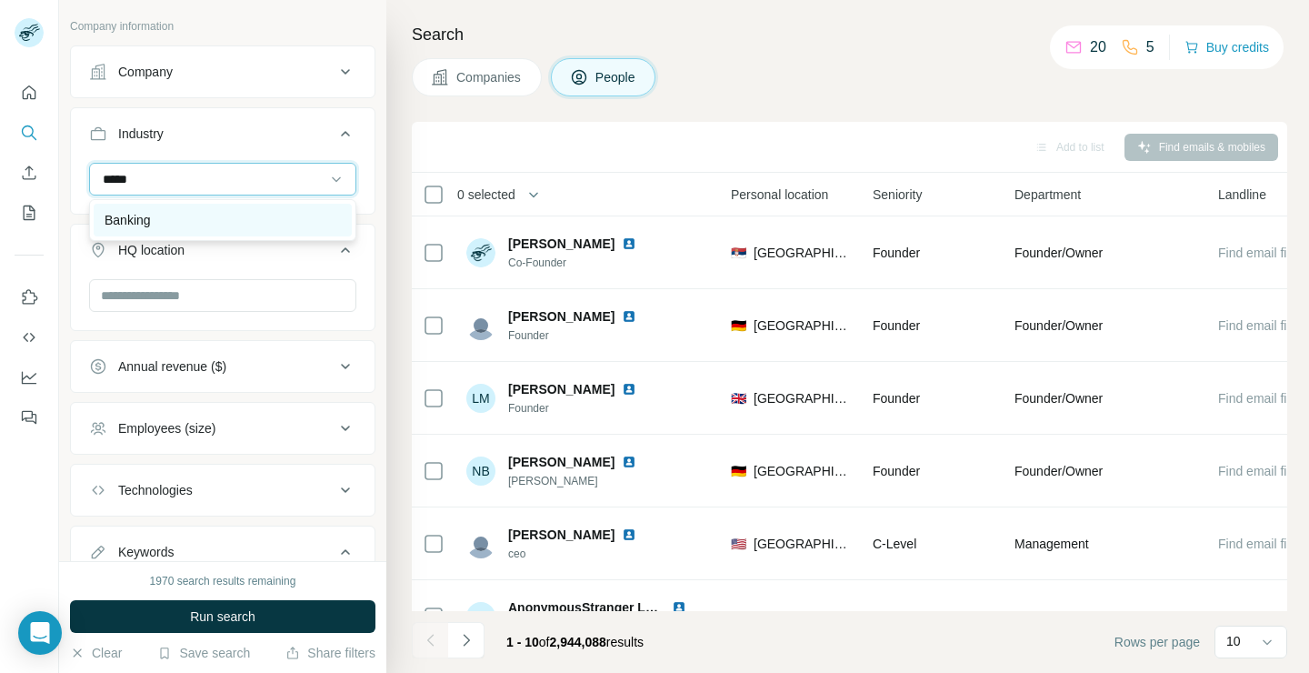
type input "*****"
click at [229, 224] on div "Banking" at bounding box center [223, 220] width 236 height 18
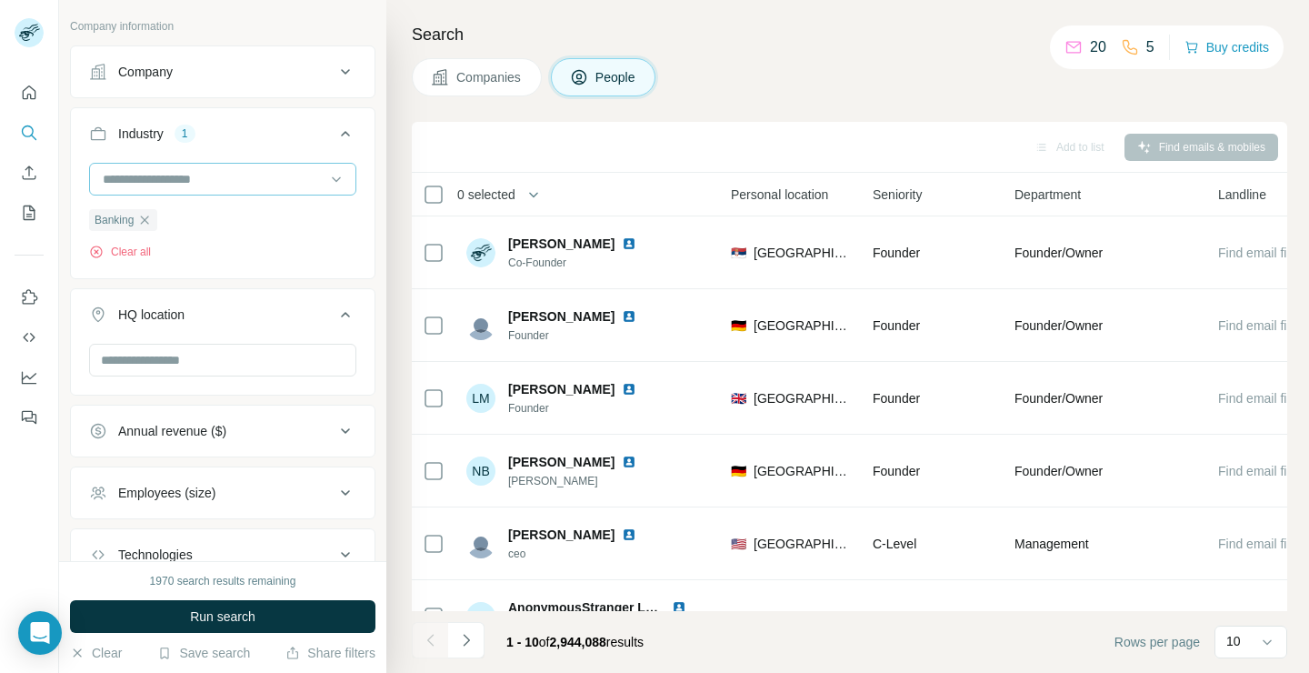
click at [205, 180] on input at bounding box center [213, 179] width 225 height 20
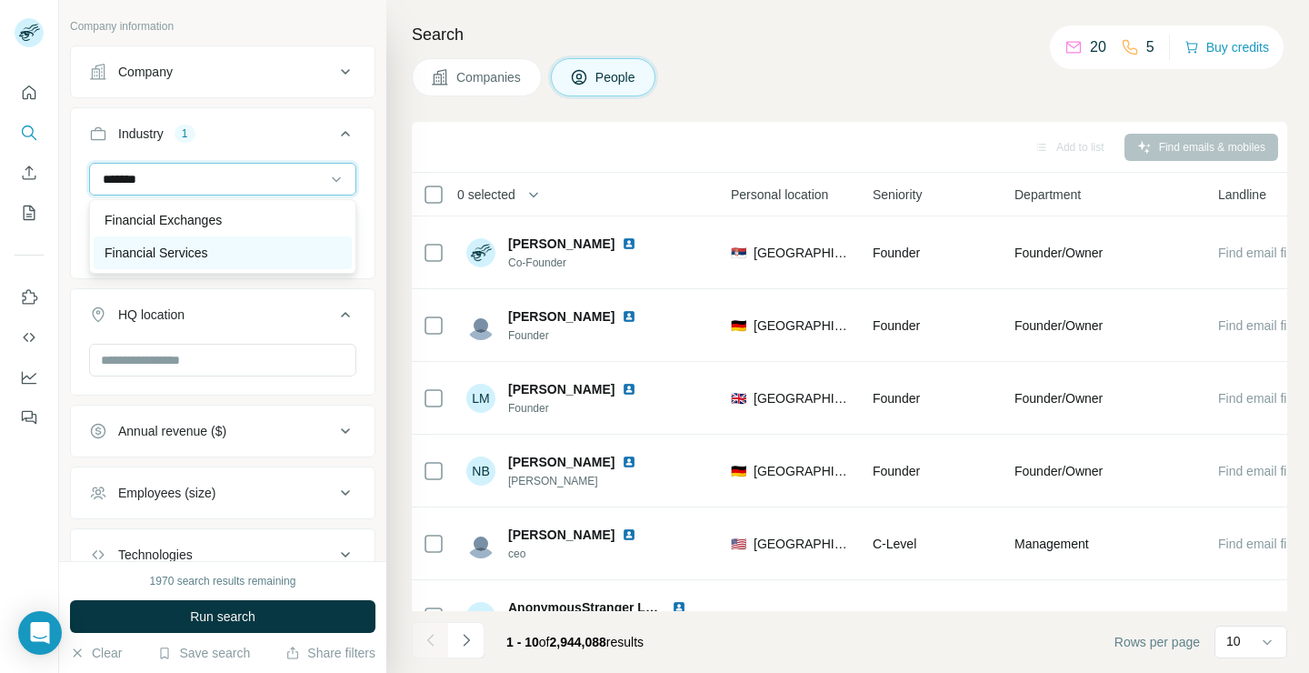
type input "*******"
click at [214, 251] on div "Financial Services" at bounding box center [223, 253] width 236 height 18
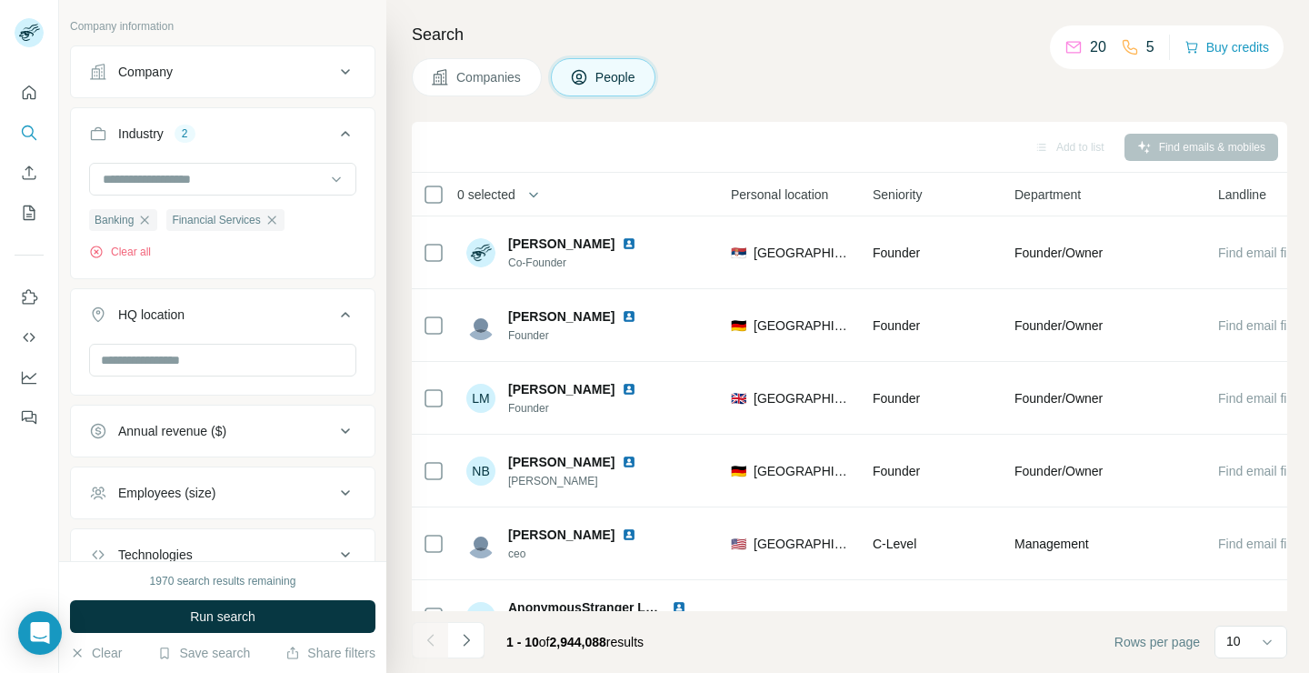
scroll to position [998, 0]
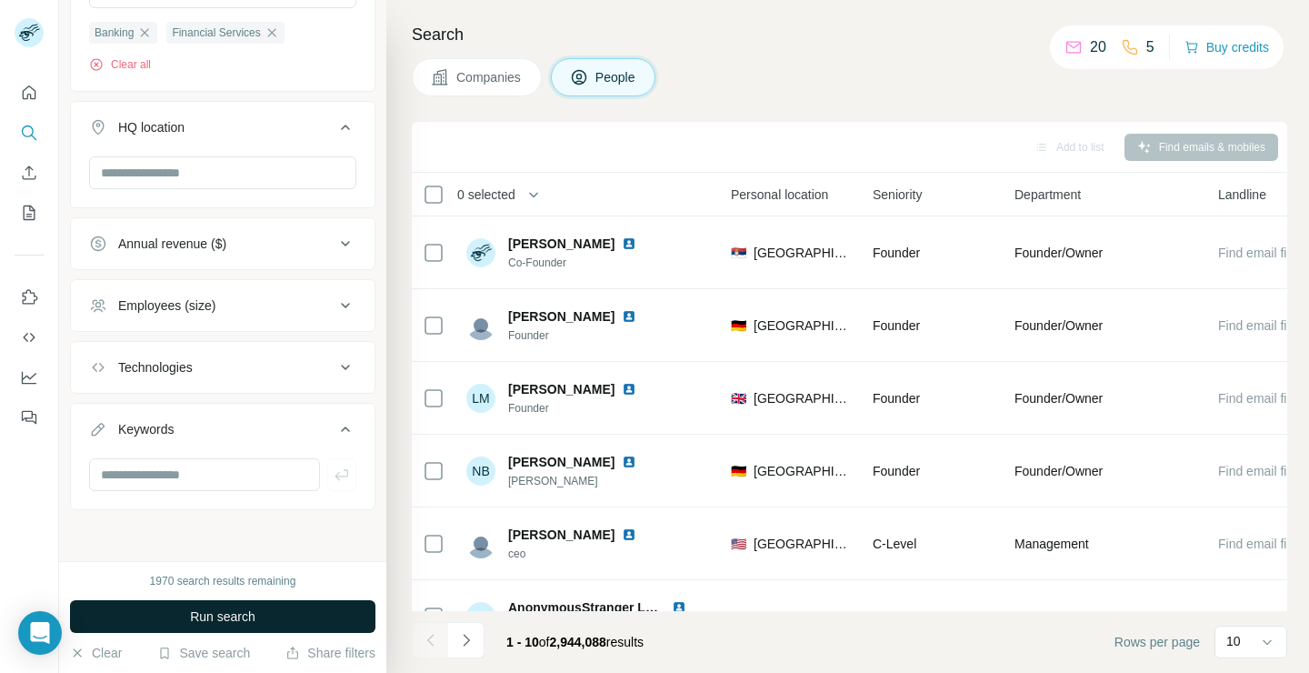
click at [245, 616] on span "Run search" at bounding box center [222, 616] width 65 height 18
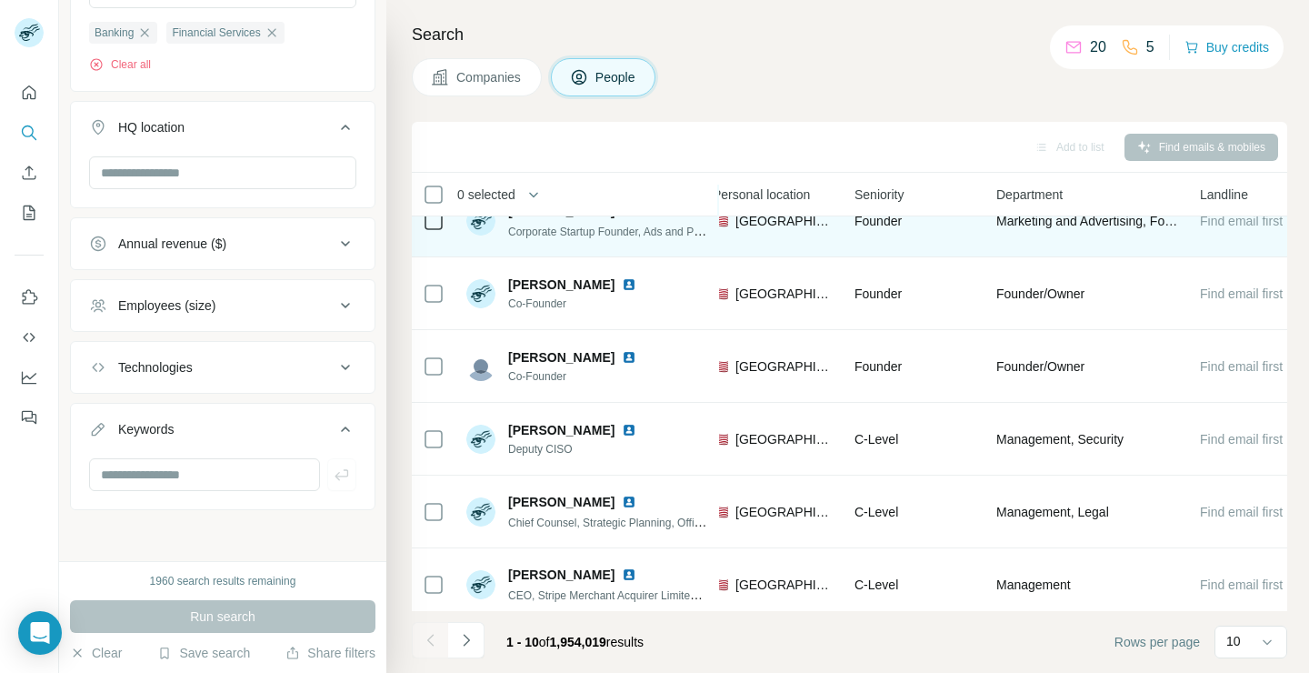
scroll to position [32, 688]
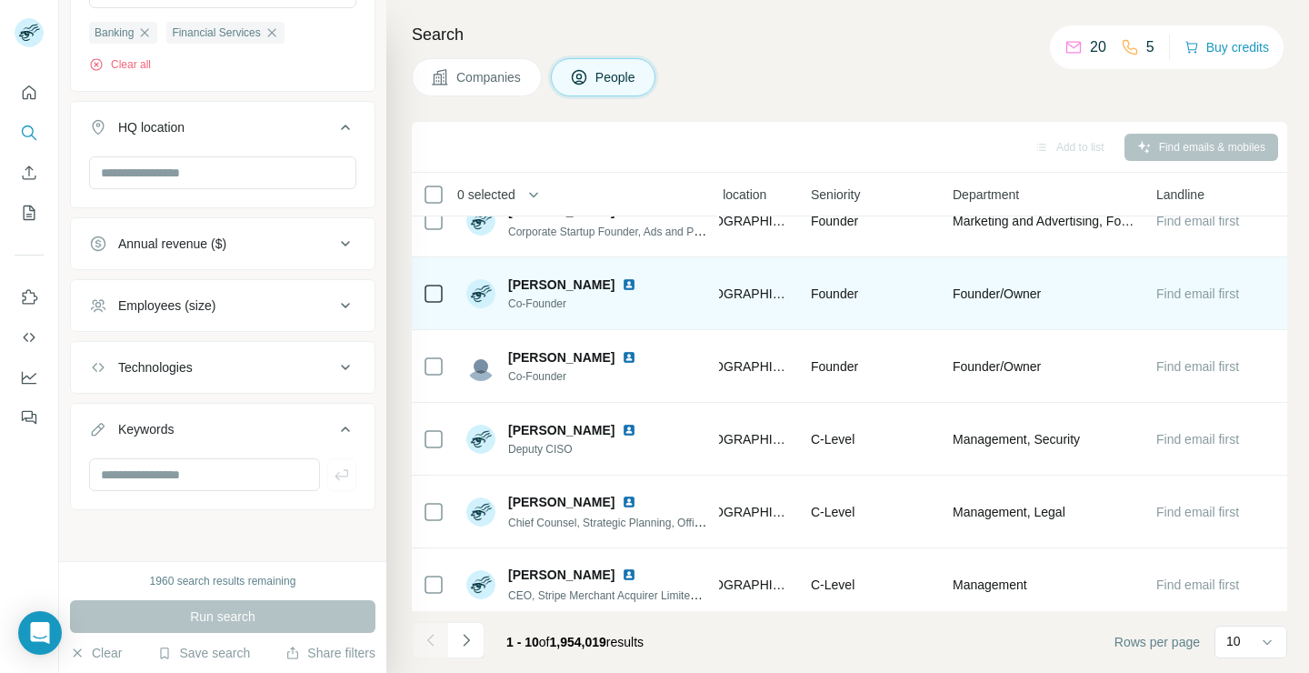
click at [1226, 295] on span "Find email first" at bounding box center [1197, 293] width 83 height 15
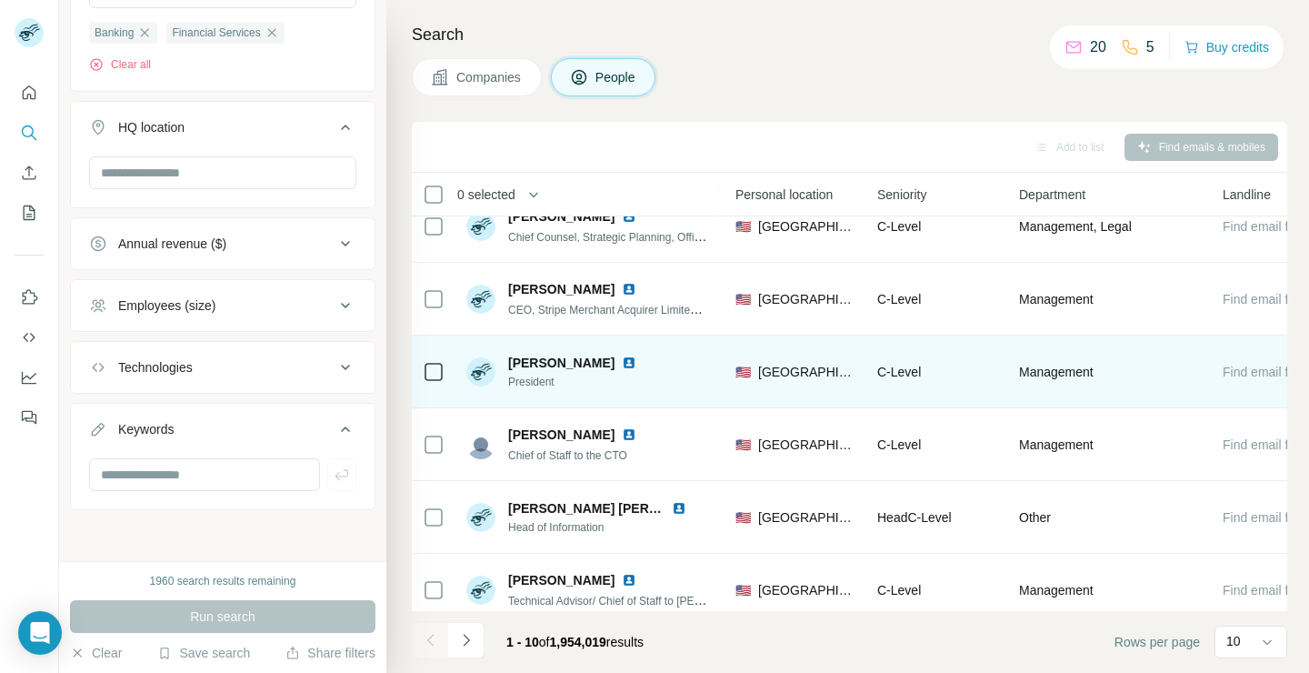
scroll to position [0, 622]
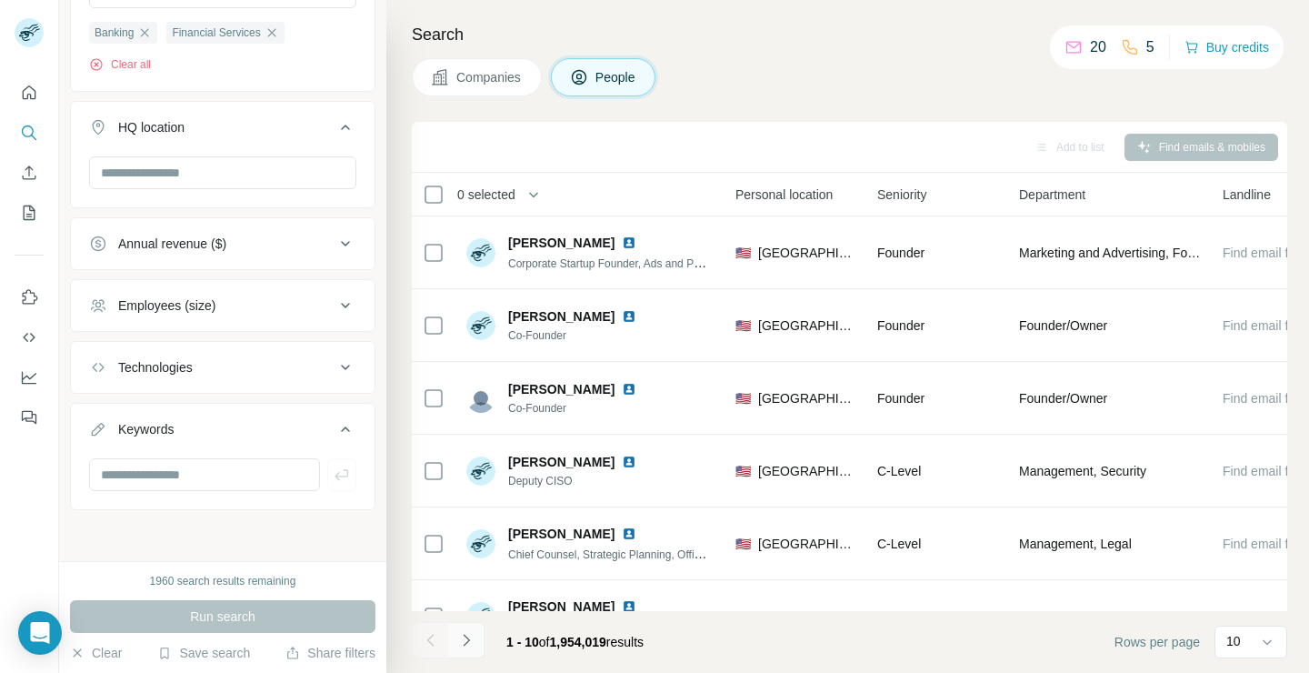
click at [472, 636] on icon "Navigate to next page" at bounding box center [466, 640] width 18 height 18
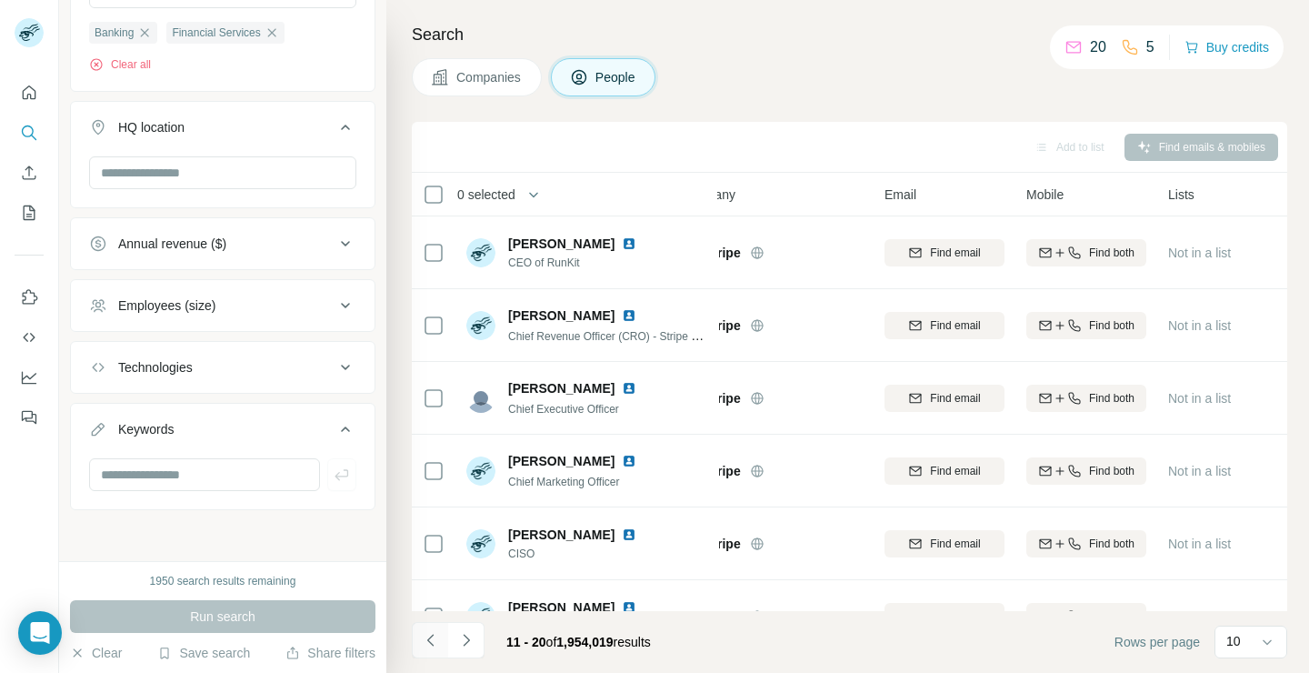
click at [420, 640] on button "Navigate to previous page" at bounding box center [430, 640] width 36 height 36
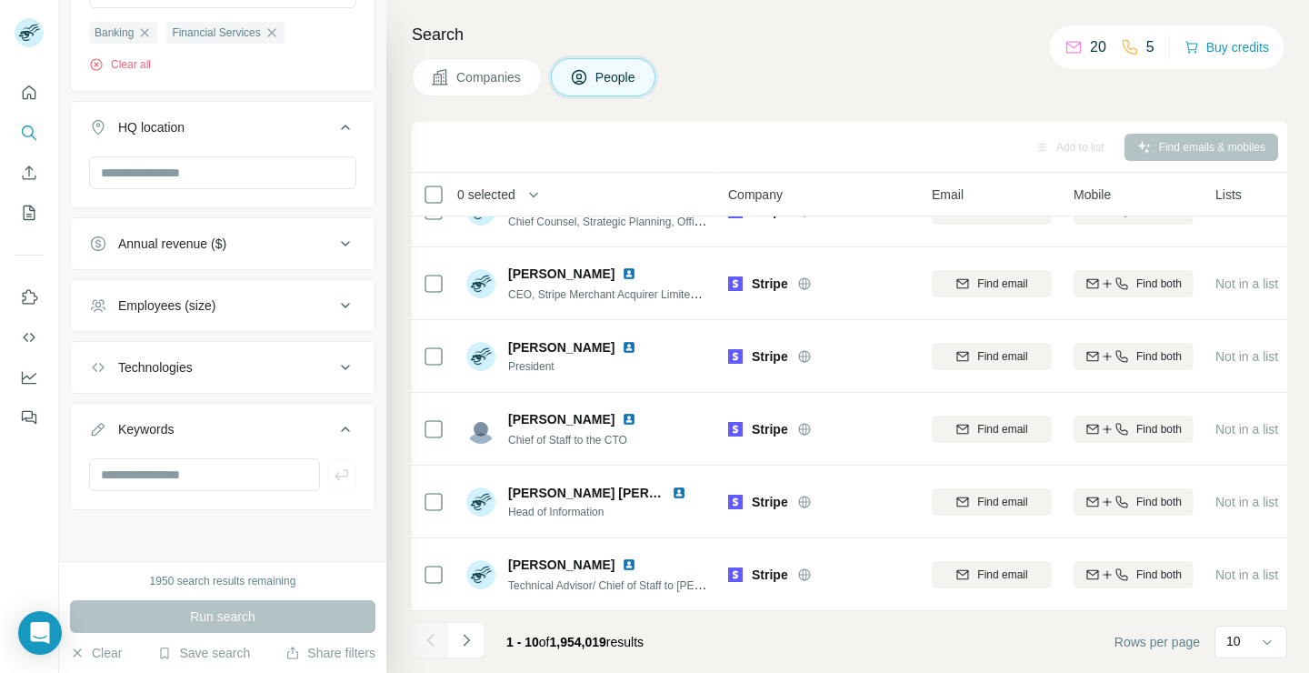
scroll to position [0, 0]
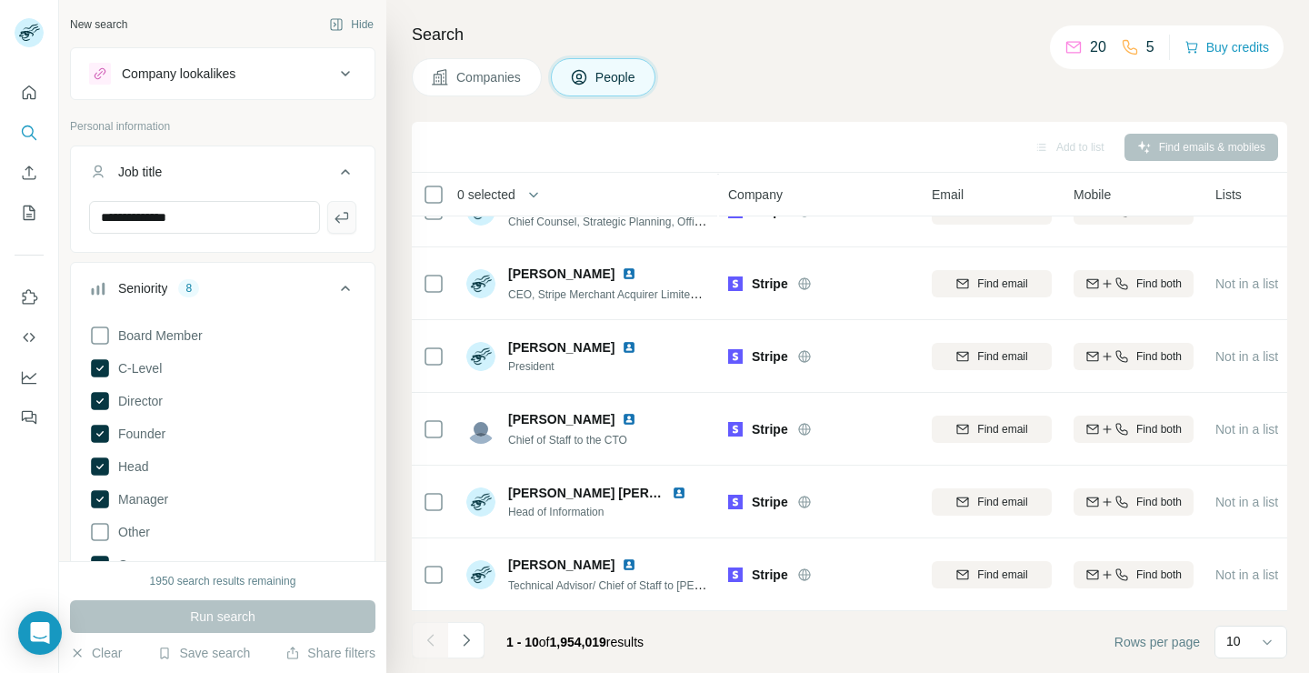
click at [346, 223] on icon "button" at bounding box center [342, 217] width 18 height 18
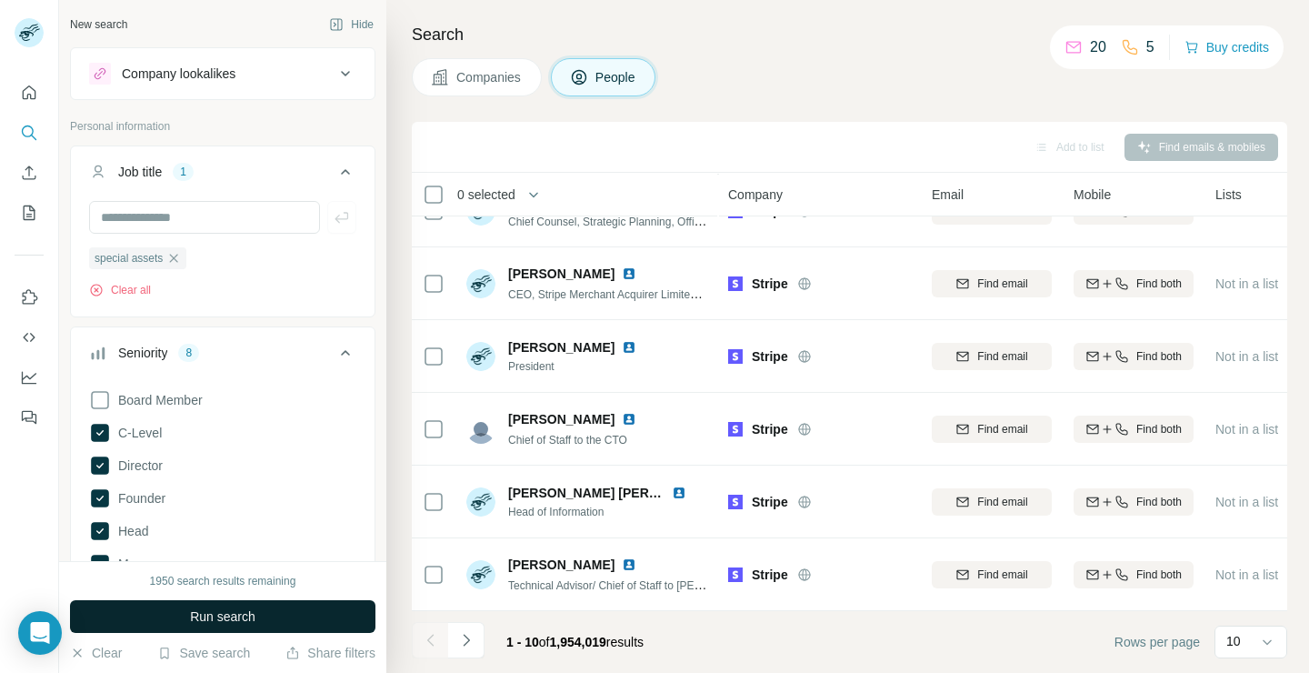
click at [207, 615] on span "Run search" at bounding box center [222, 616] width 65 height 18
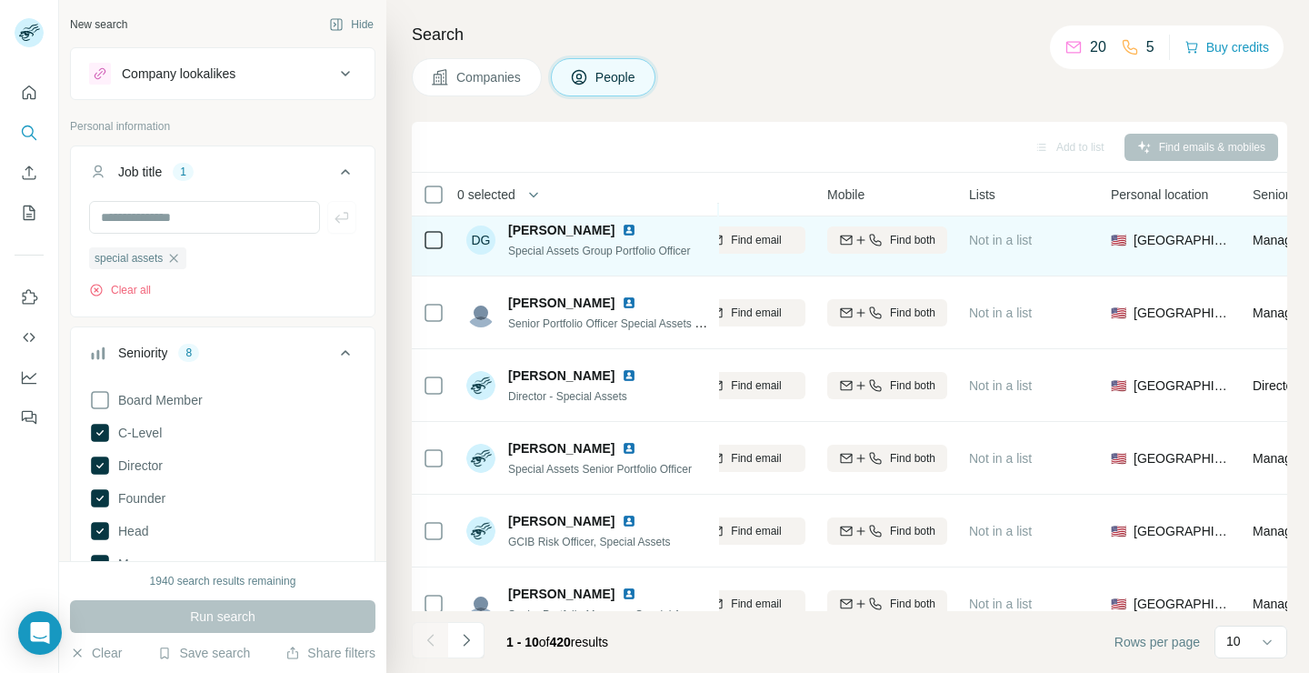
scroll to position [163, 246]
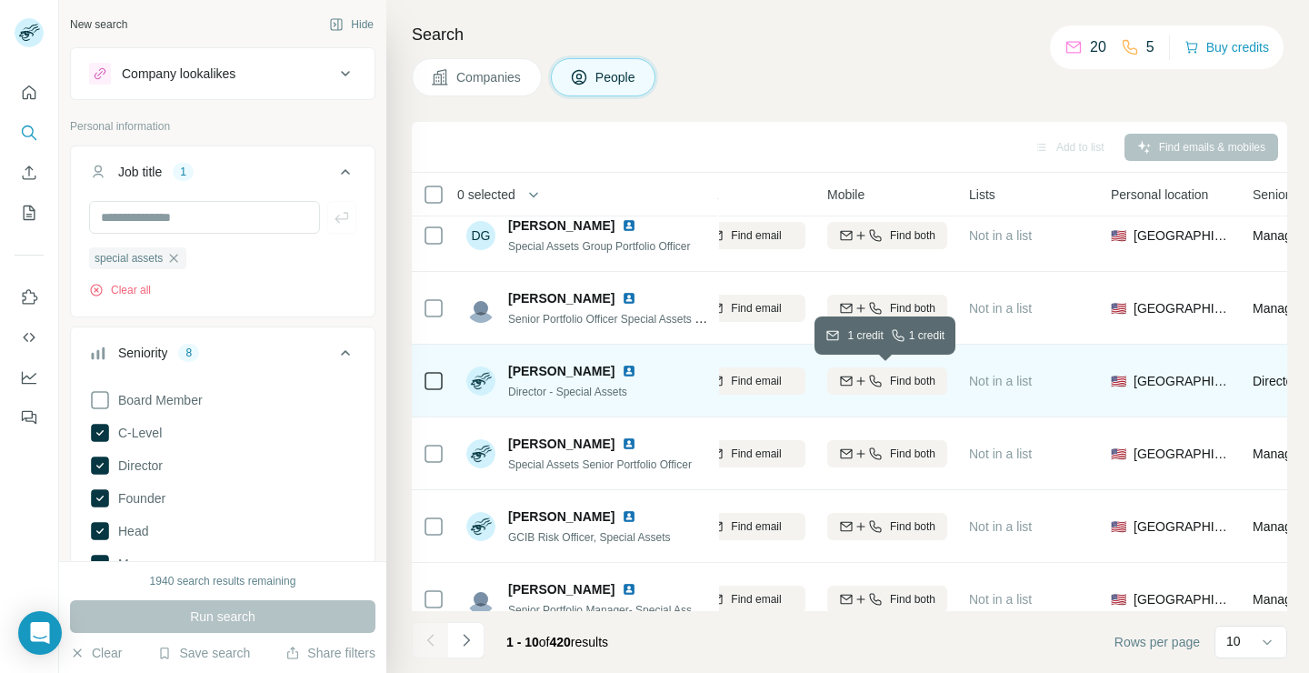
click at [916, 378] on span "Find both" at bounding box center [912, 381] width 45 height 16
click at [993, 383] on div "1 list" at bounding box center [997, 379] width 45 height 18
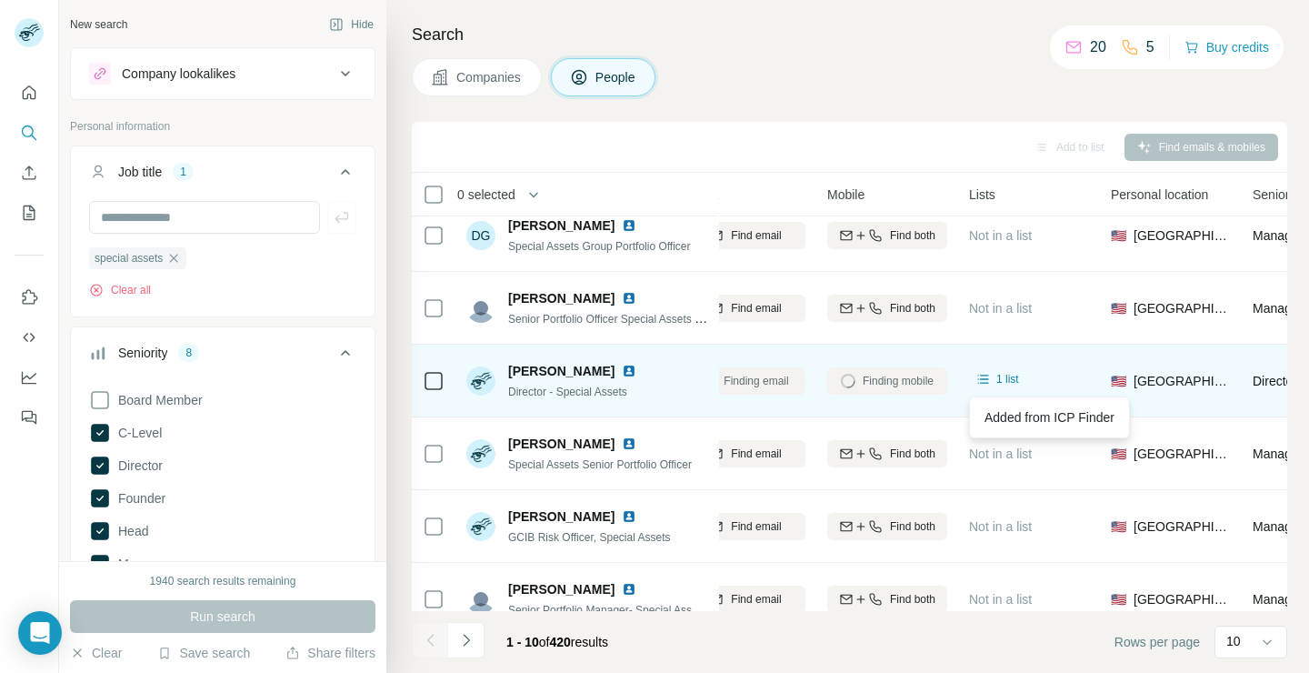
click at [1056, 375] on div "1 list" at bounding box center [1029, 380] width 120 height 50
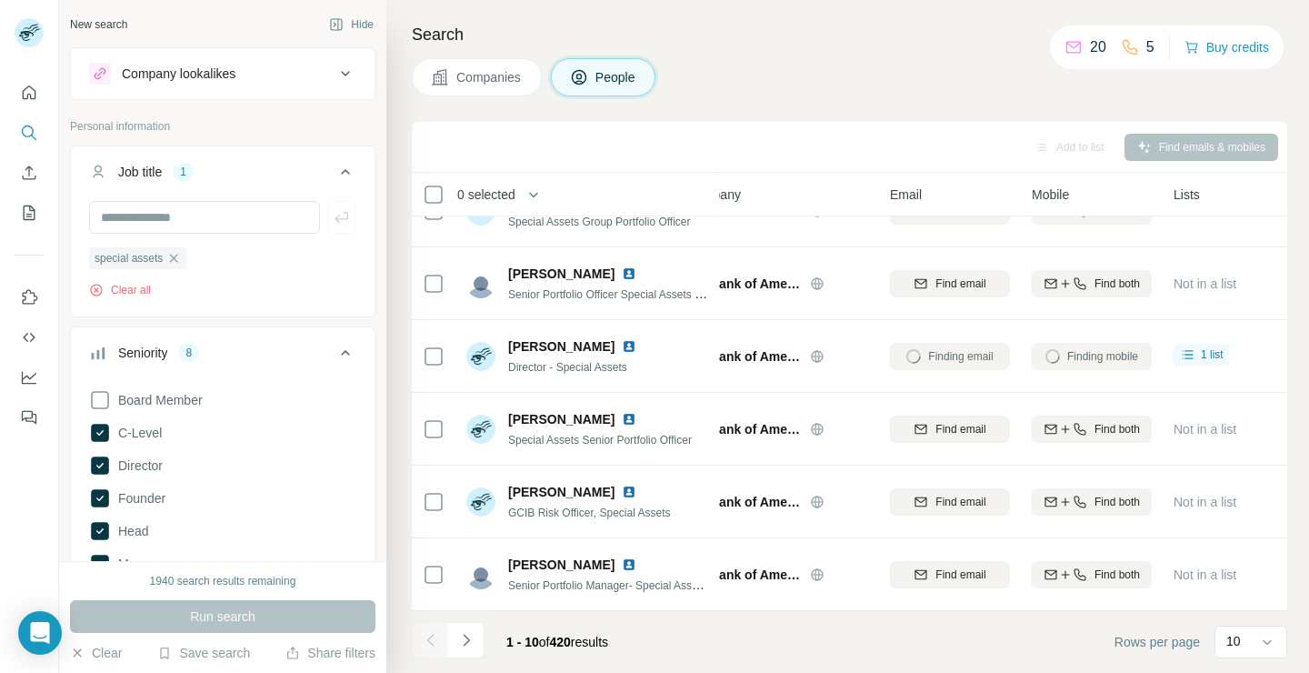
scroll to position [187, 0]
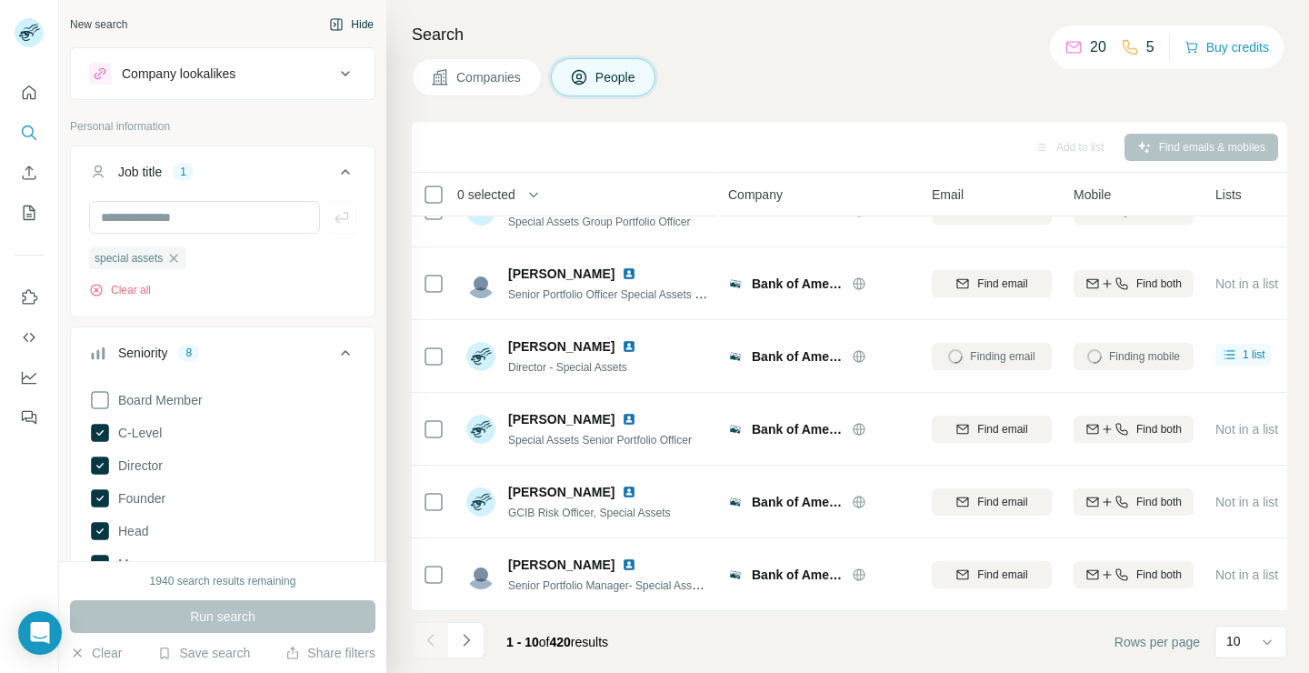
click at [362, 23] on button "Hide" at bounding box center [351, 24] width 70 height 27
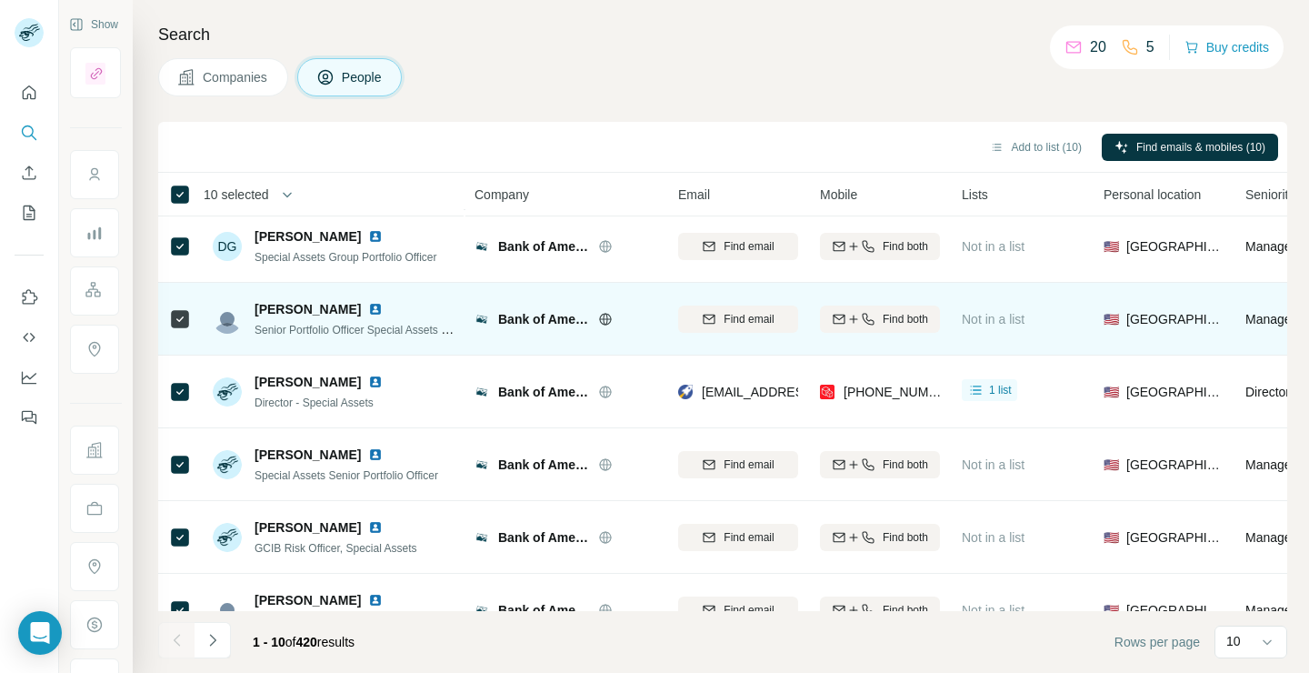
scroll to position [157, 0]
